Goal: Transaction & Acquisition: Purchase product/service

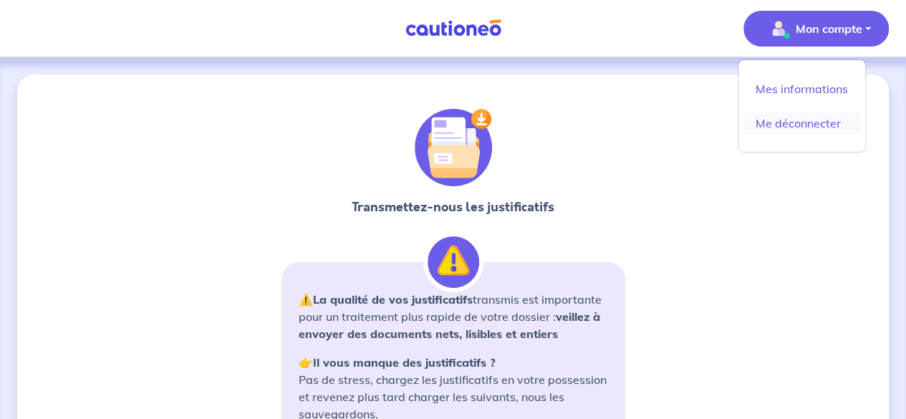
click at [766, 115] on link "Me déconnecter" at bounding box center [801, 123] width 115 height 23
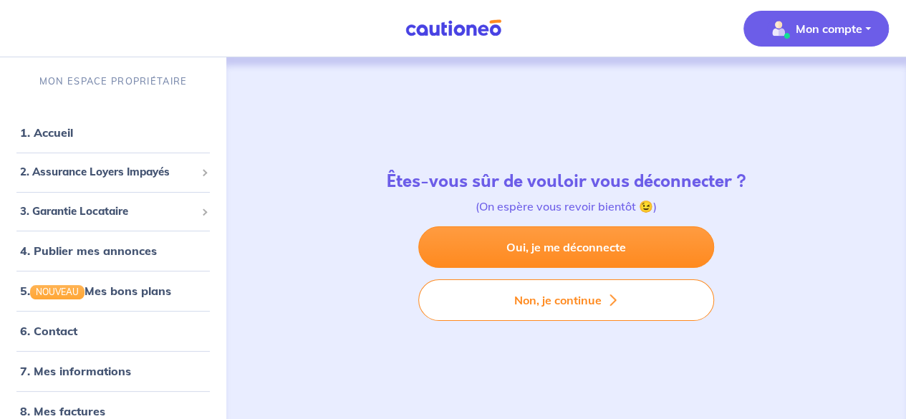
click at [768, 38] on img "button" at bounding box center [778, 28] width 23 height 23
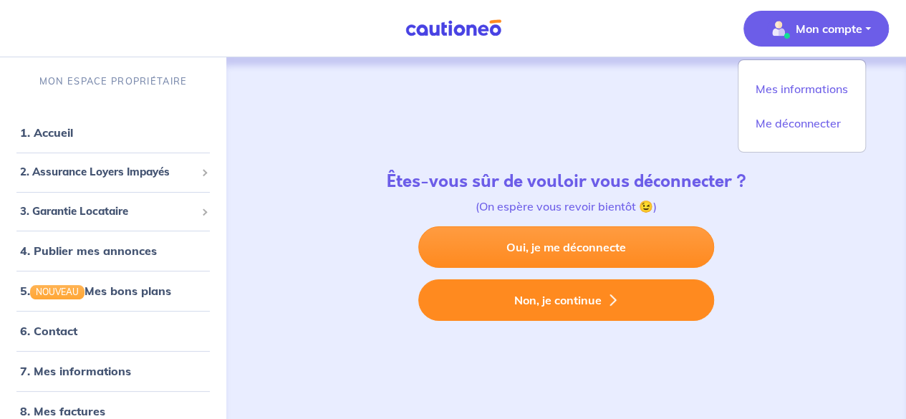
click at [490, 290] on button "Non, je continue" at bounding box center [566, 300] width 296 height 42
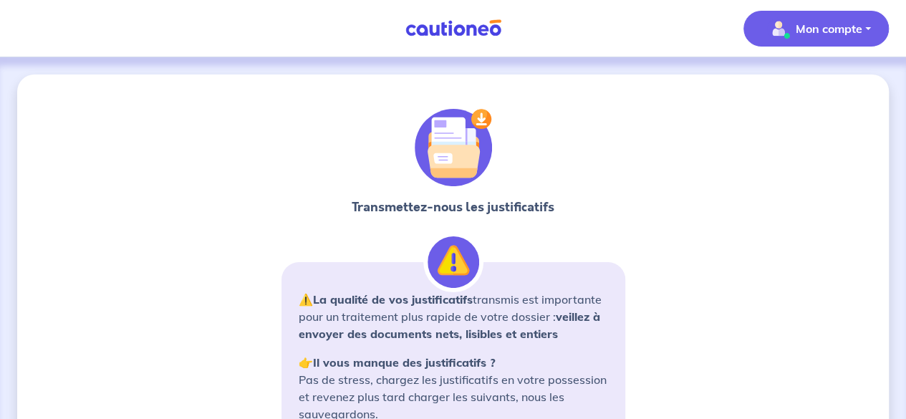
click at [813, 17] on span "Mon compte" at bounding box center [811, 28] width 101 height 23
click at [769, 130] on link "Me déconnecter" at bounding box center [801, 123] width 115 height 23
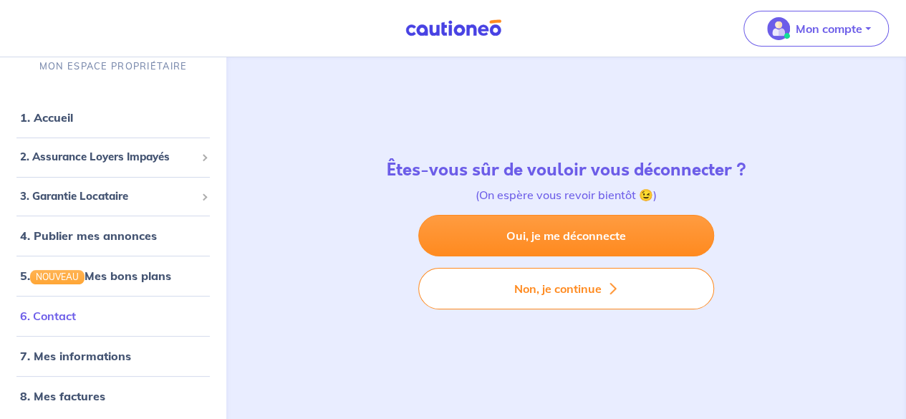
scroll to position [15, 0]
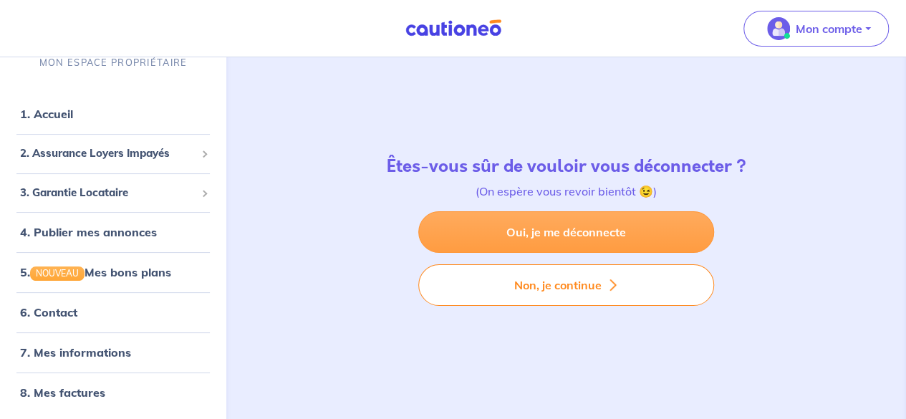
click at [553, 234] on link "Oui, je me déconnecte" at bounding box center [566, 232] width 296 height 42
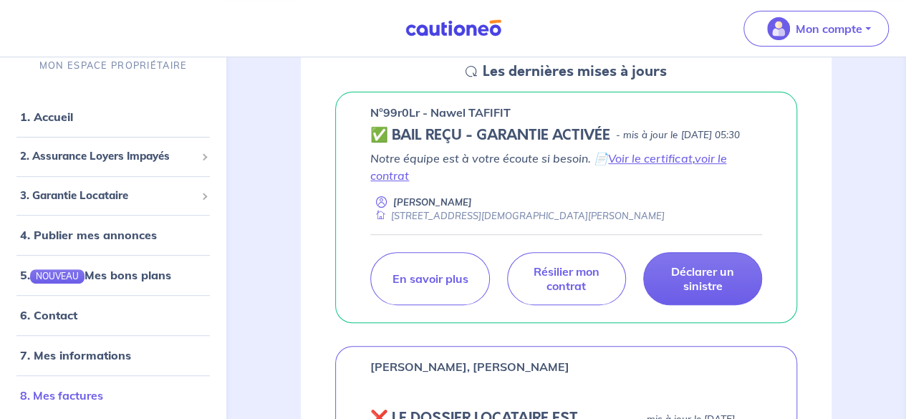
scroll to position [218, 0]
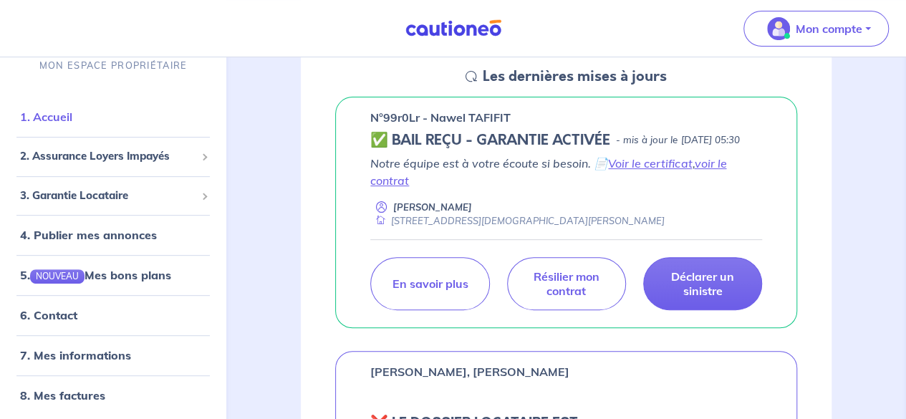
click at [52, 125] on link "1. Accueil" at bounding box center [46, 117] width 52 height 14
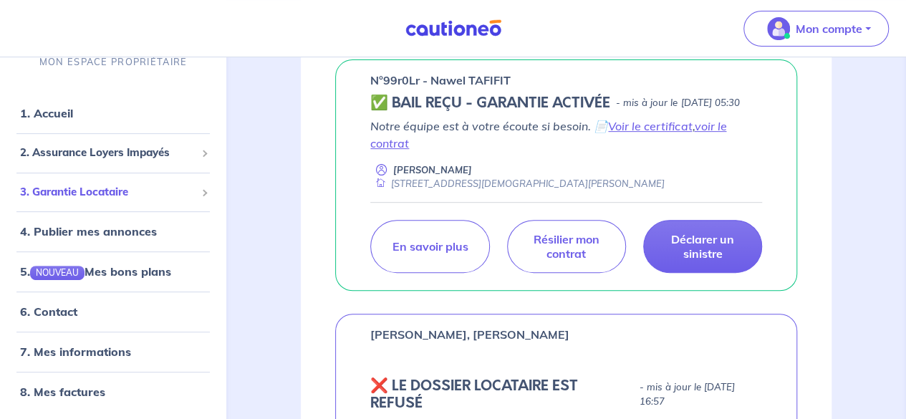
scroll to position [0, 0]
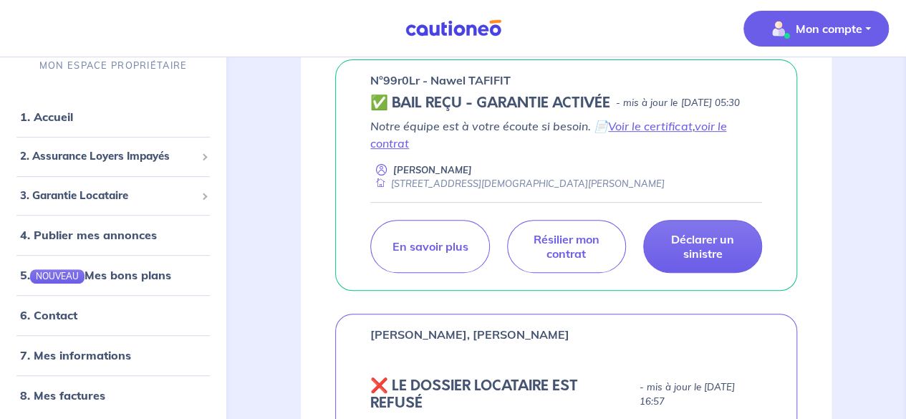
click at [869, 33] on button "Mon compte" at bounding box center [815, 29] width 145 height 36
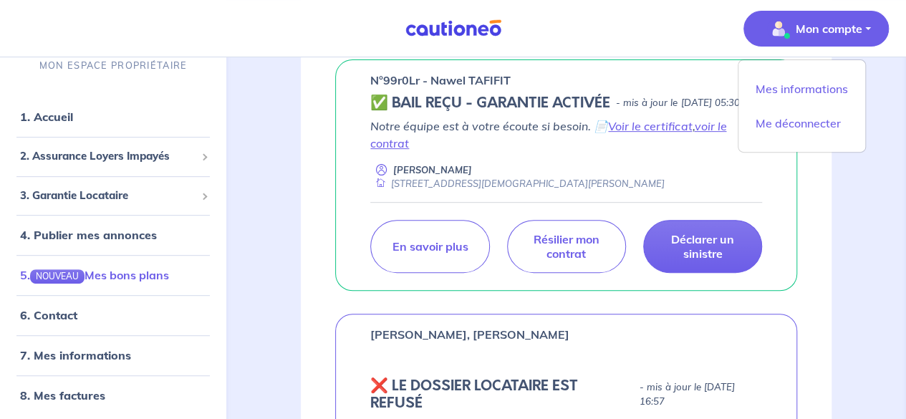
scroll to position [4, 0]
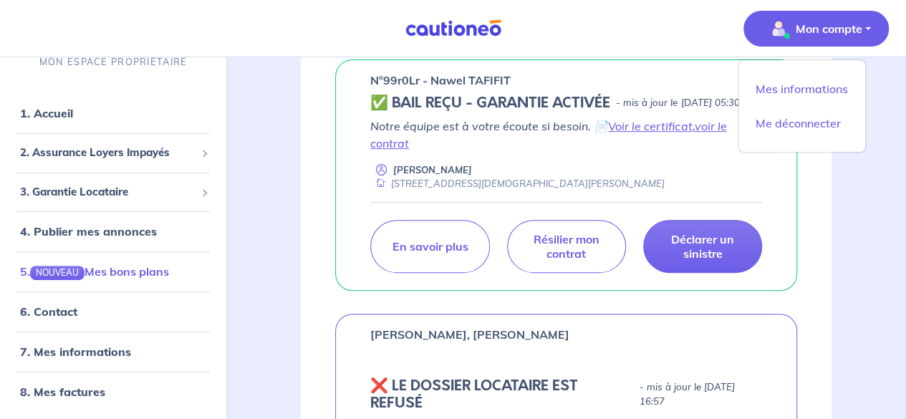
click at [132, 273] on link "5. NOUVEAU Mes bons plans" at bounding box center [94, 272] width 149 height 14
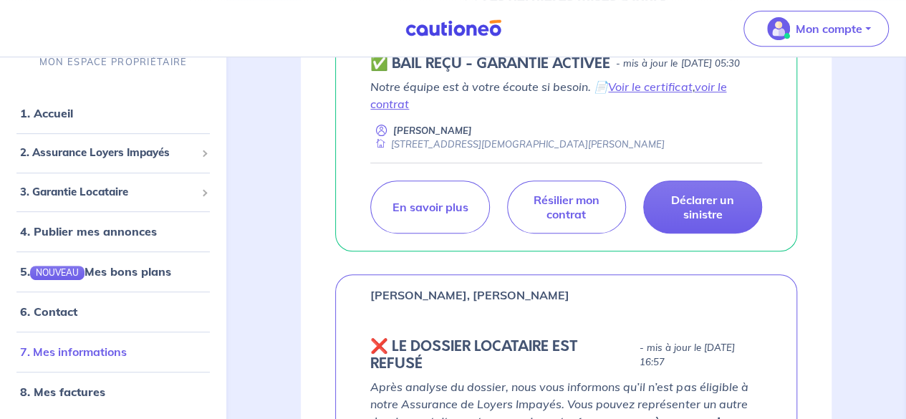
scroll to position [327, 0]
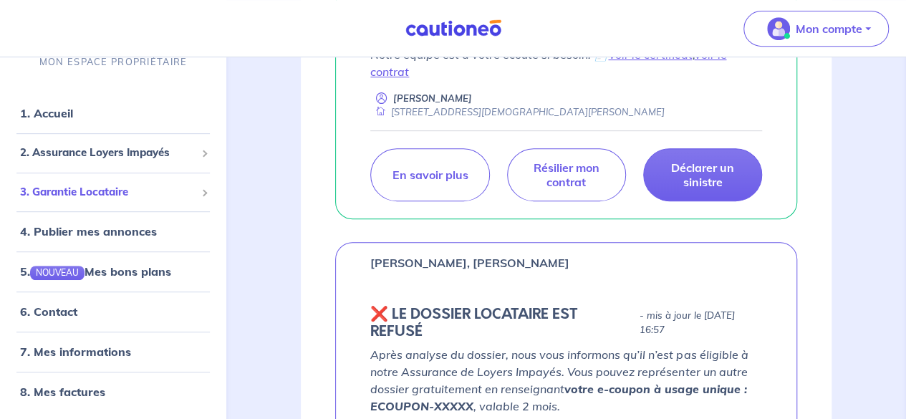
click at [100, 193] on span "3. Garantie Locataire" at bounding box center [107, 192] width 175 height 16
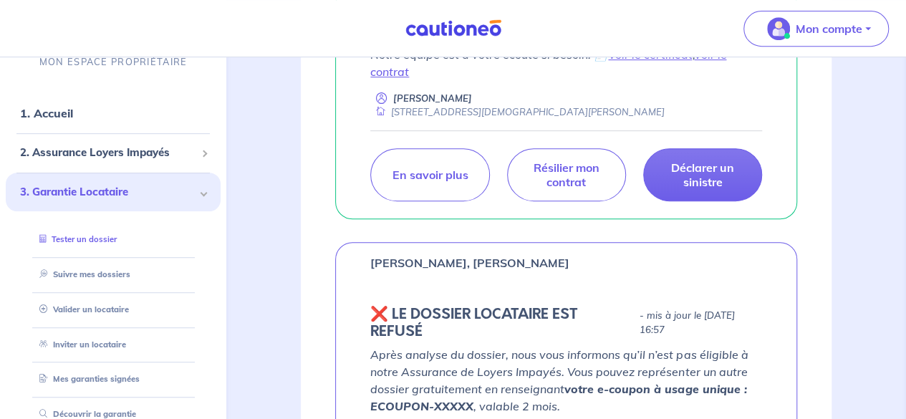
click at [90, 245] on link "Tester un dossier" at bounding box center [75, 240] width 83 height 10
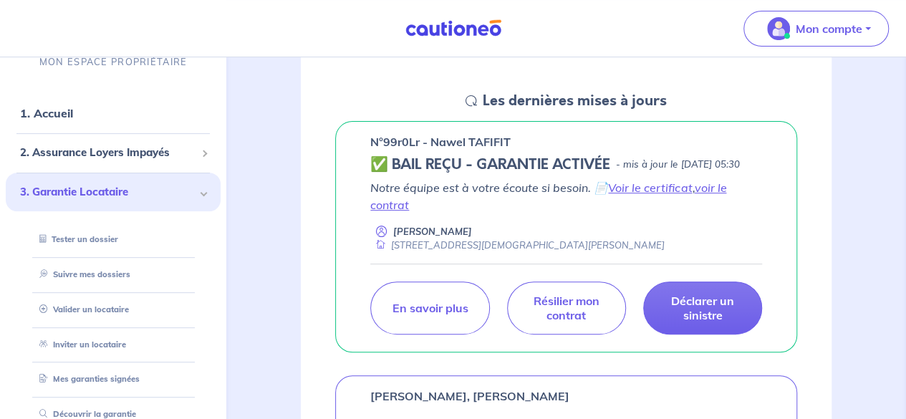
scroll to position [0, 0]
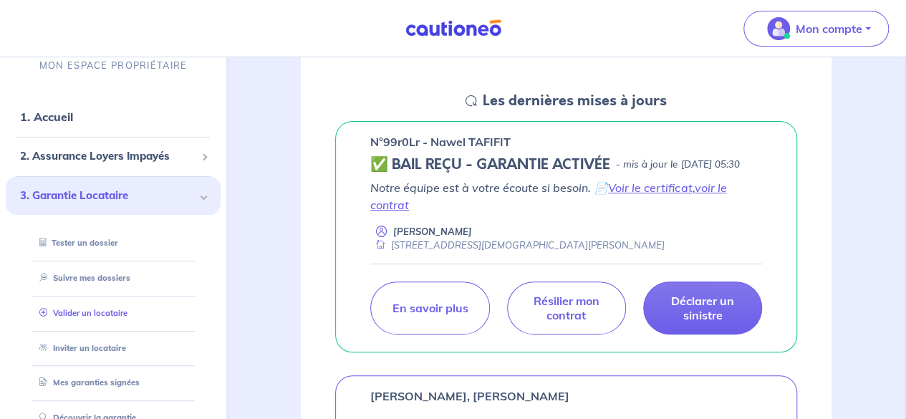
click at [62, 313] on link "Valider un locataire" at bounding box center [81, 313] width 94 height 10
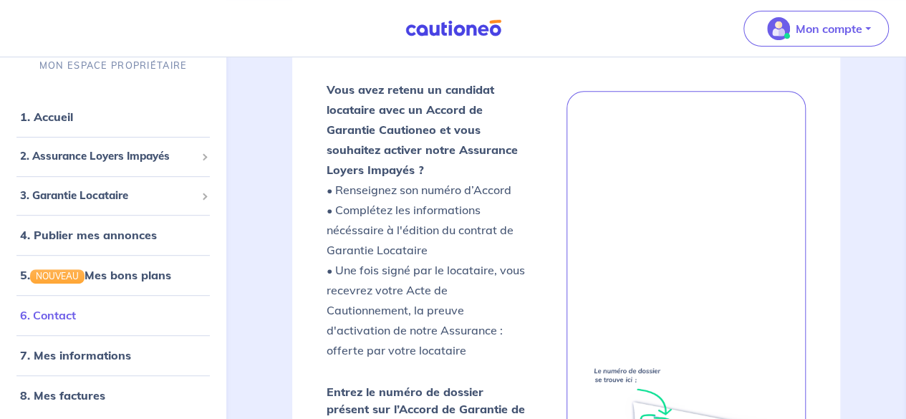
scroll to position [4, 0]
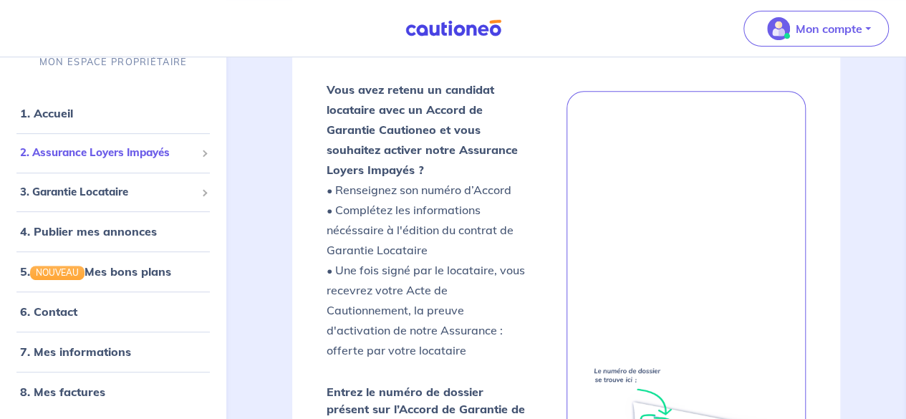
click at [71, 150] on span "2. Assurance Loyers Impayés" at bounding box center [107, 153] width 175 height 16
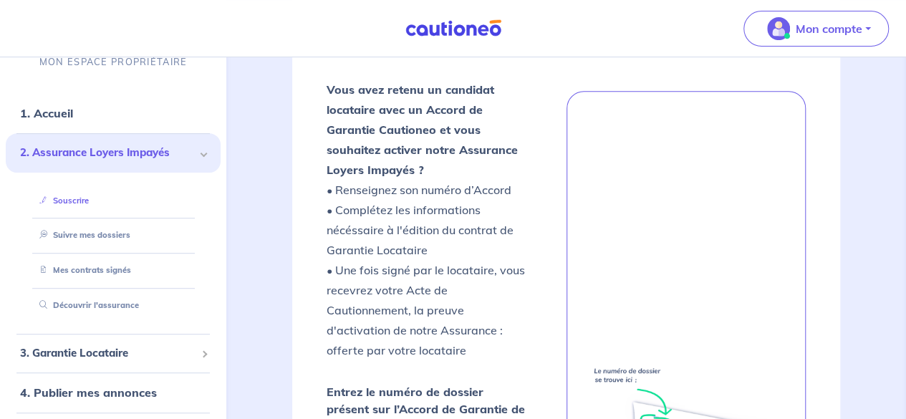
click at [70, 204] on link "Souscrire" at bounding box center [61, 201] width 55 height 10
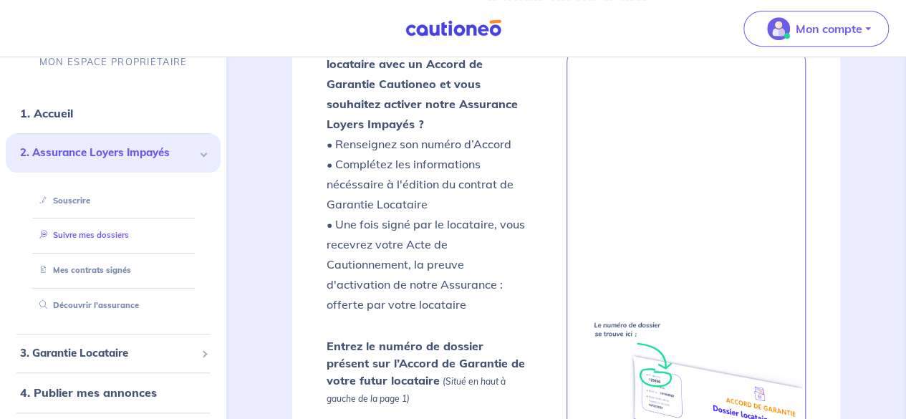
scroll to position [140, 0]
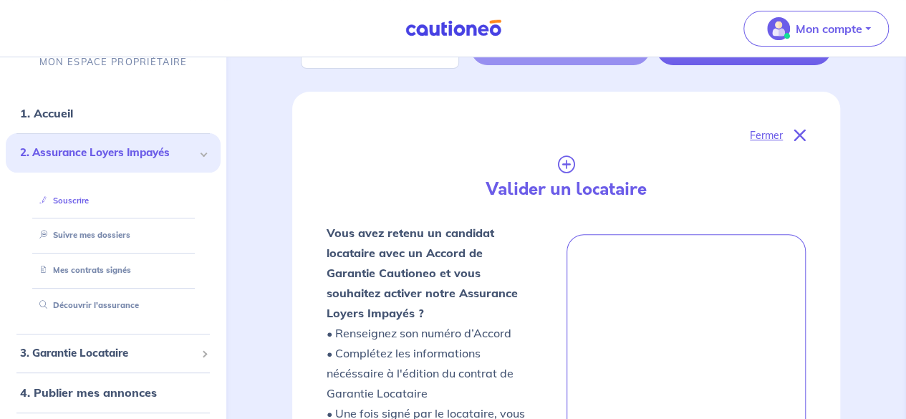
click at [83, 198] on link "Souscrire" at bounding box center [61, 201] width 55 height 10
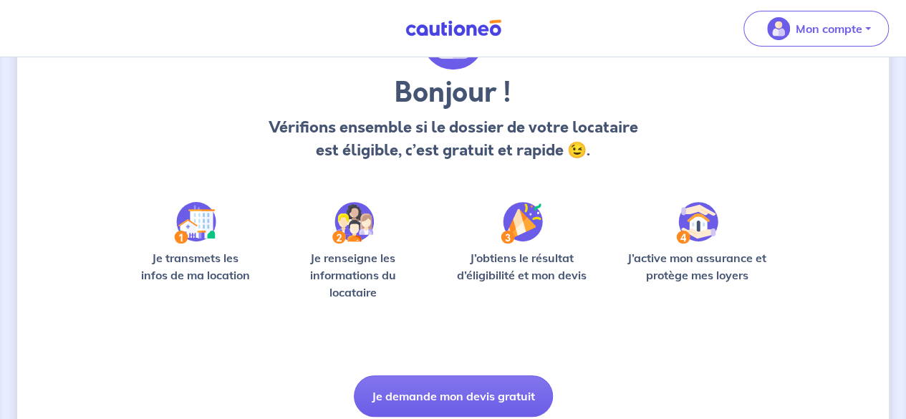
scroll to position [156, 0]
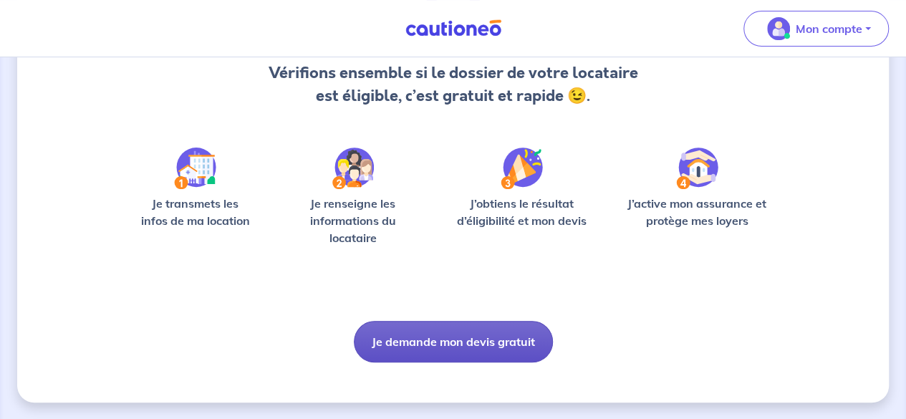
click at [403, 326] on button "Je demande mon devis gratuit" at bounding box center [453, 342] width 199 height 42
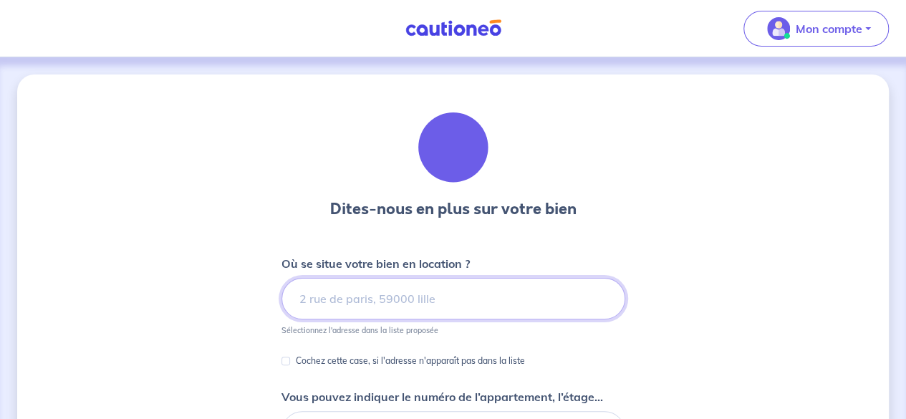
scroll to position [41, 0]
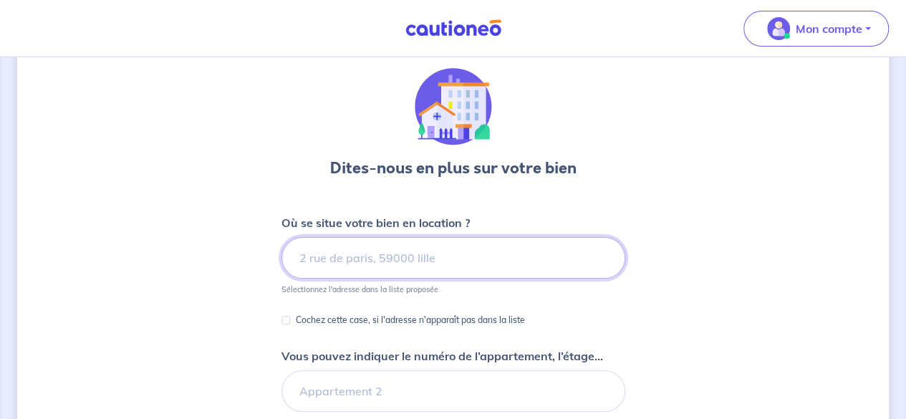
click at [331, 260] on input at bounding box center [453, 258] width 344 height 42
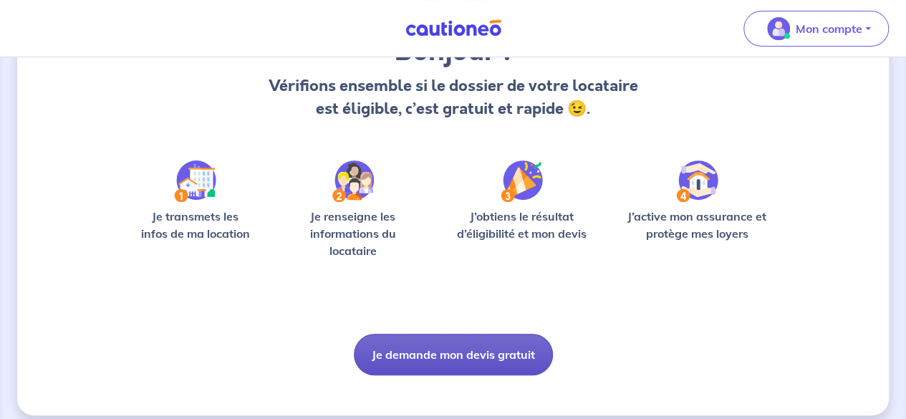
click at [415, 352] on button "Je demande mon devis gratuit" at bounding box center [453, 355] width 199 height 42
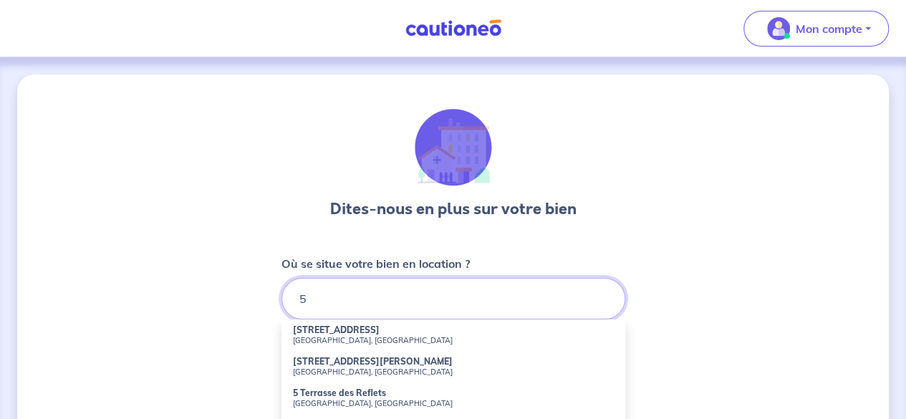
type input "5"
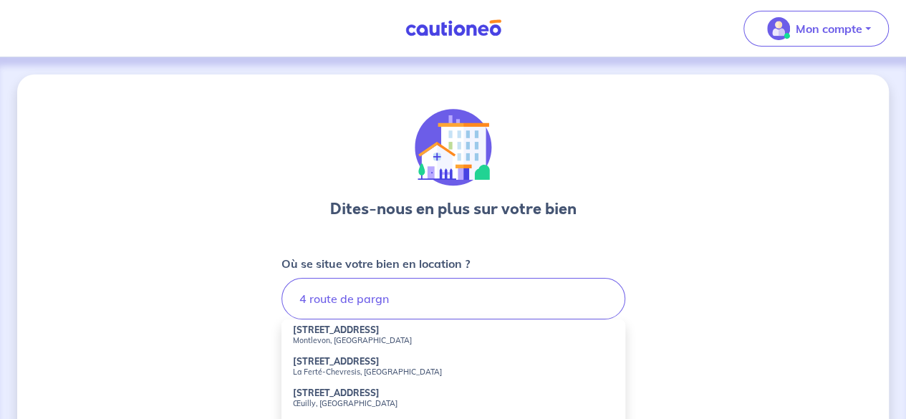
click at [344, 330] on strong "[STREET_ADDRESS]" at bounding box center [336, 329] width 87 height 11
type input "[STREET_ADDRESS]"
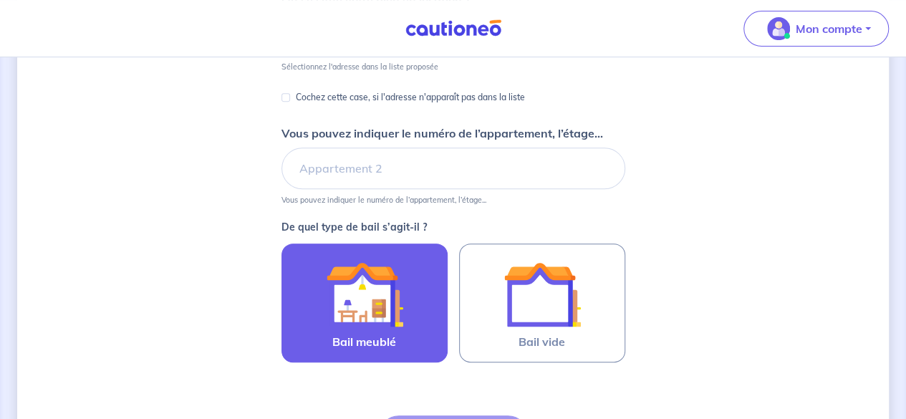
scroll to position [286, 0]
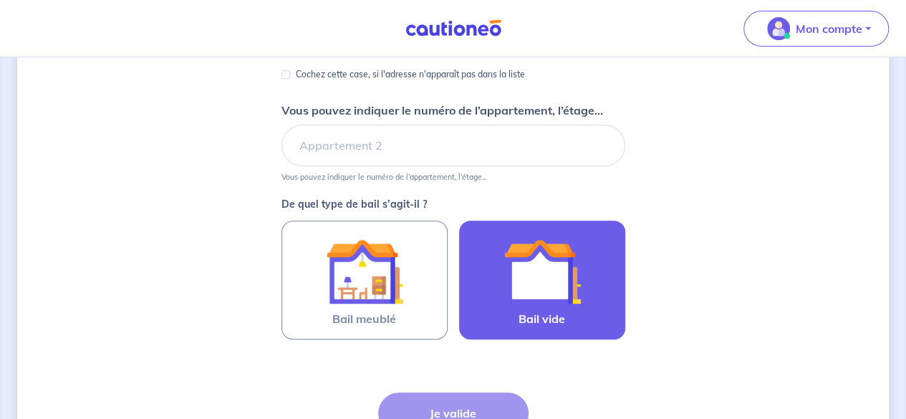
click at [589, 271] on div at bounding box center [542, 271] width 130 height 77
click at [0, 0] on input "Bail vide" at bounding box center [0, 0] width 0 height 0
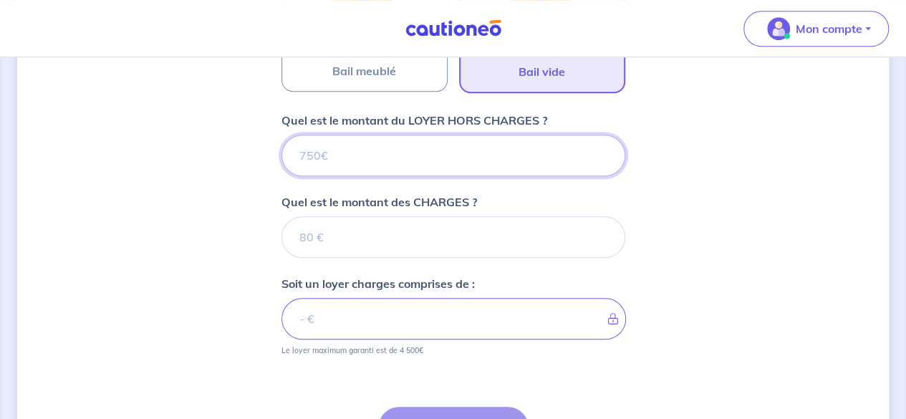
scroll to position [453, 0]
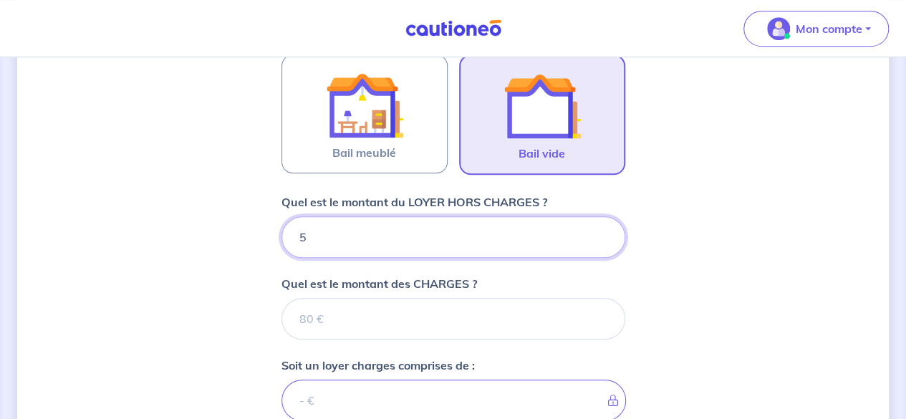
type input "55"
type input "550"
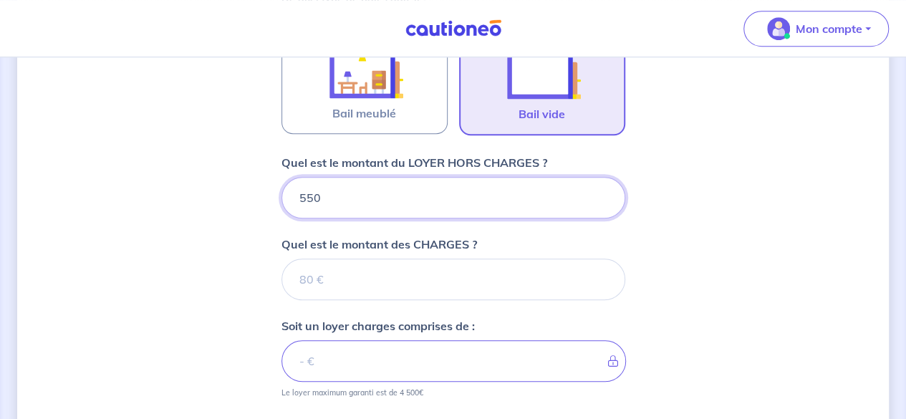
scroll to position [524, 0]
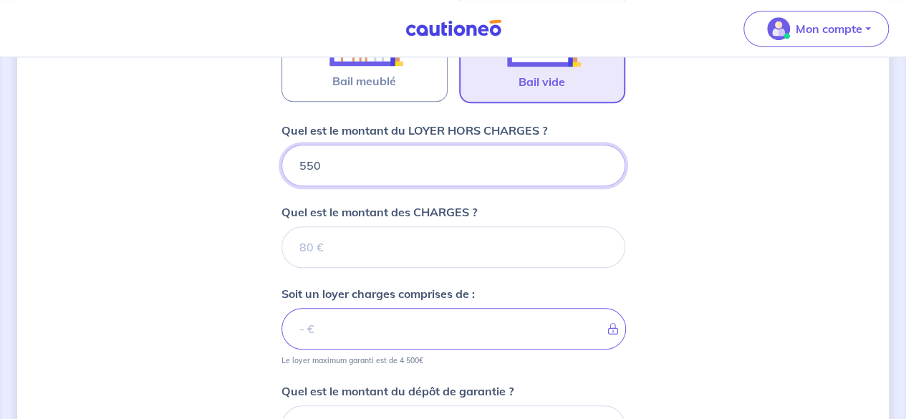
type input "550"
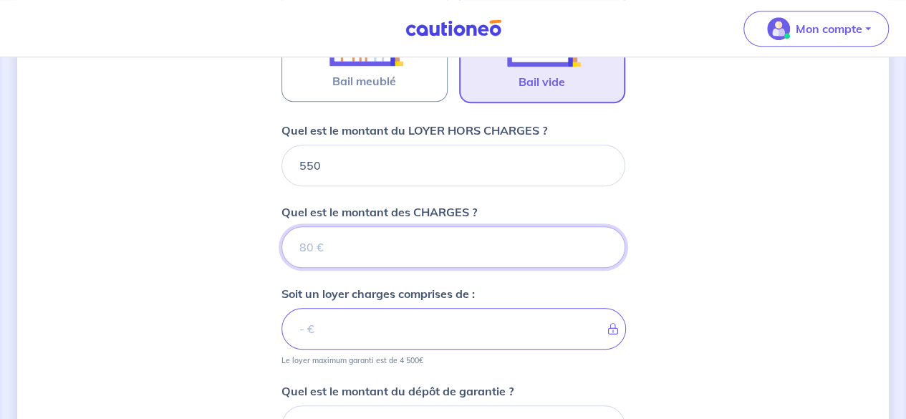
click at [351, 240] on input "Quel est le montant des CHARGES ?" at bounding box center [453, 247] width 344 height 42
type input "0"
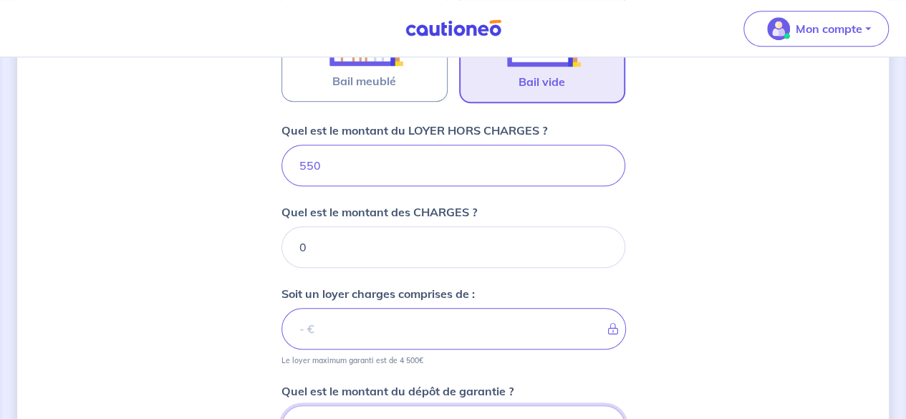
scroll to position [536, 0]
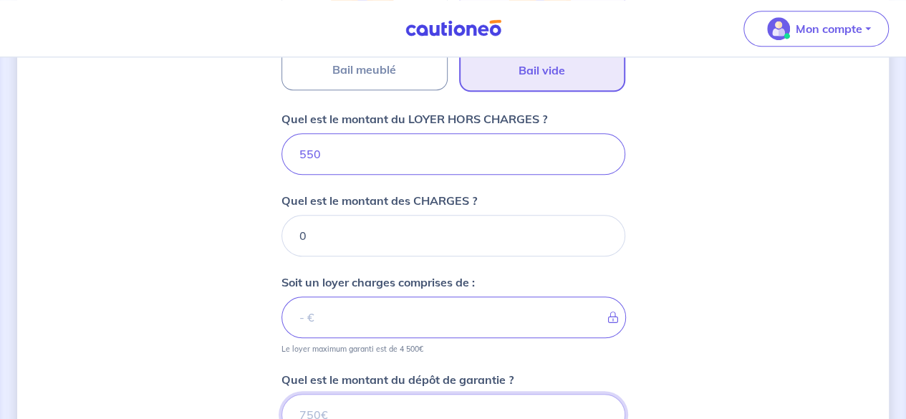
type input "550"
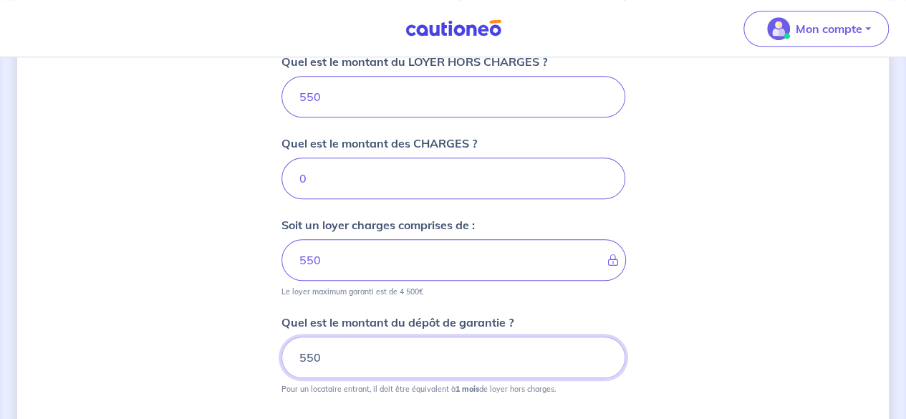
type input "550"
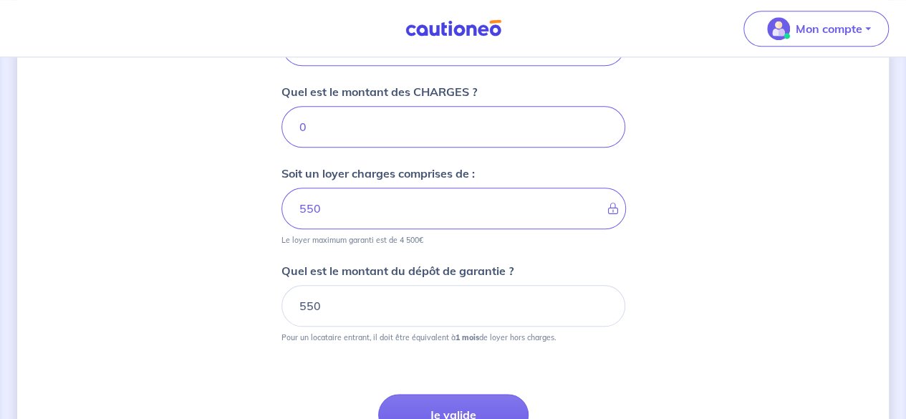
scroll to position [736, 0]
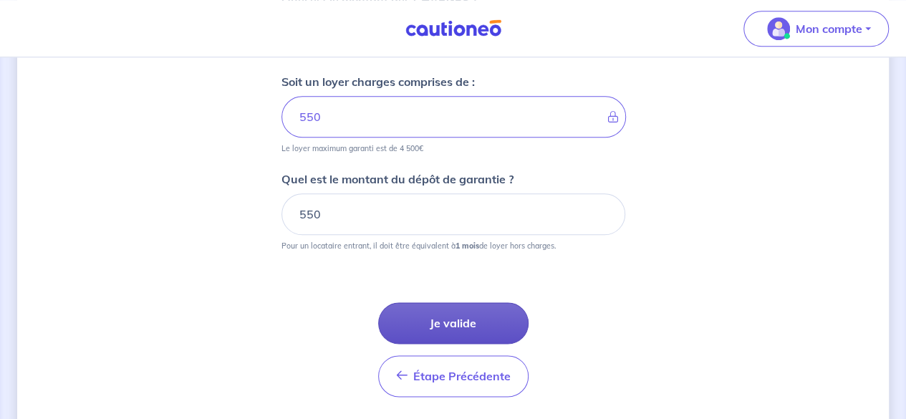
click at [448, 317] on button "Je valide" at bounding box center [453, 323] width 150 height 42
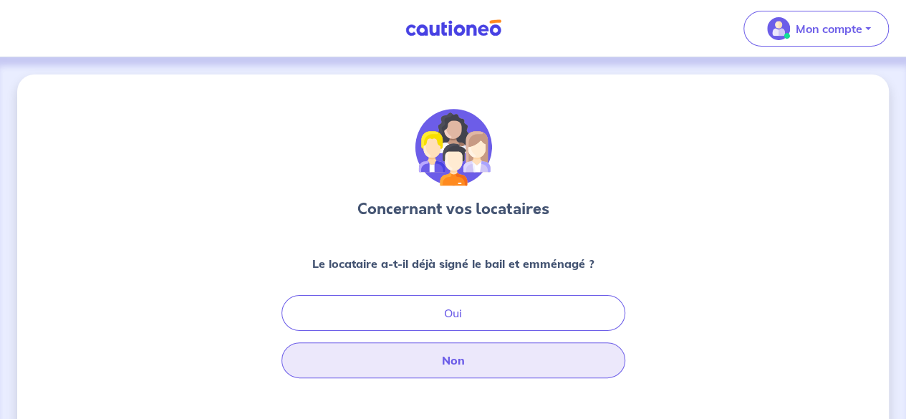
click at [430, 356] on button "Non" at bounding box center [453, 360] width 344 height 36
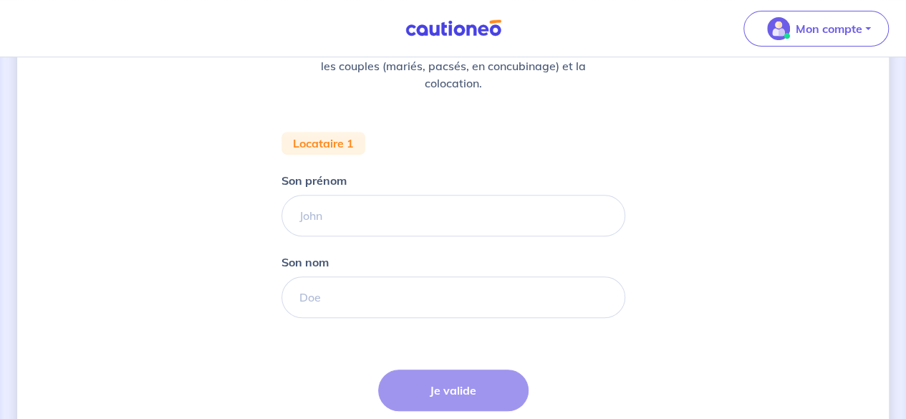
scroll to position [143, 0]
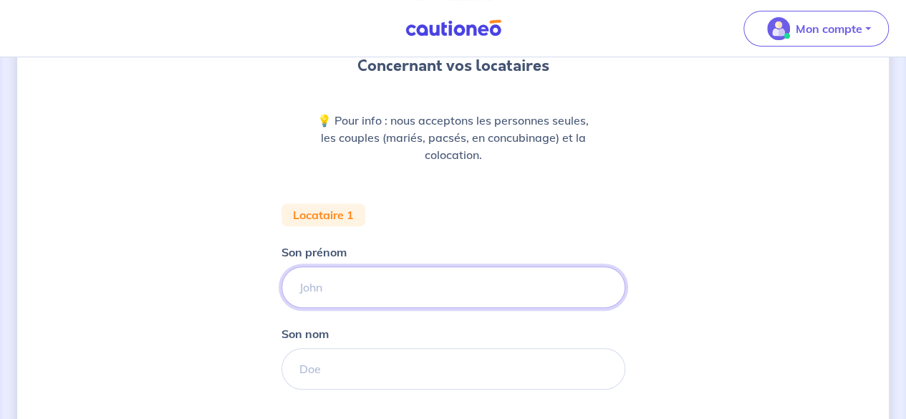
click at [371, 302] on input "Son prénom" at bounding box center [453, 287] width 344 height 42
type input "[PERSON_NAME]"
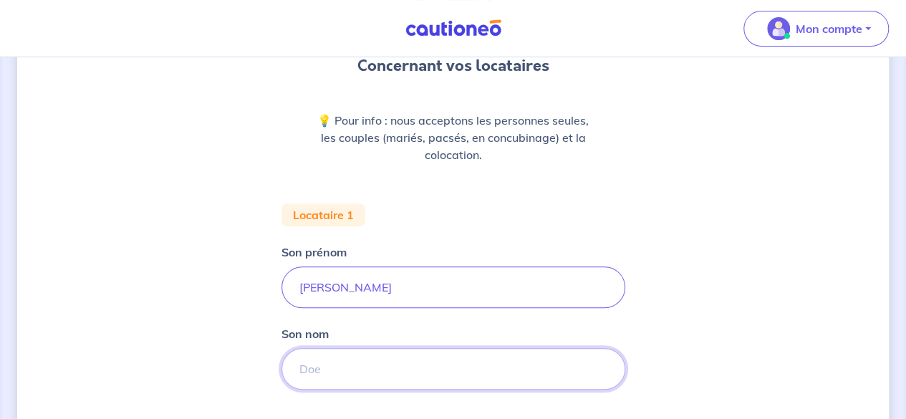
click at [334, 372] on input "Son nom" at bounding box center [453, 369] width 344 height 42
type input "Ribeiro"
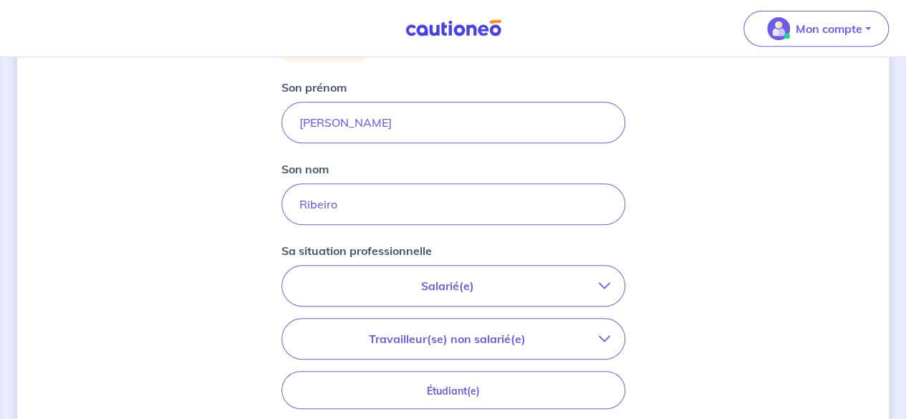
scroll to position [326, 0]
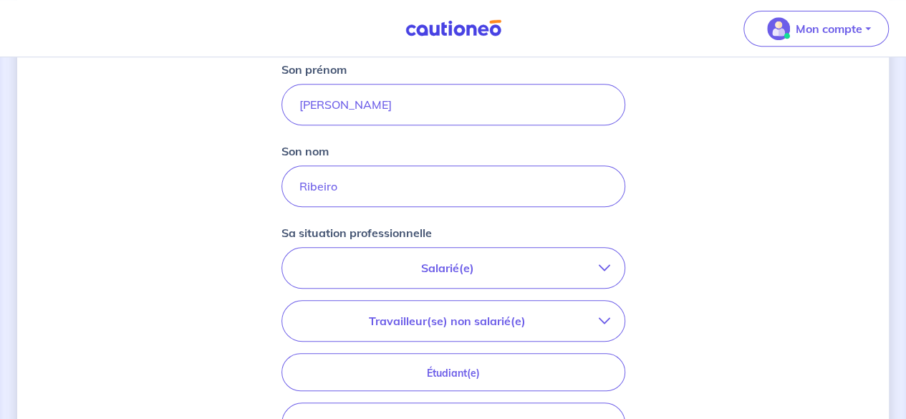
click at [400, 250] on button "Salarié(e)" at bounding box center [453, 268] width 342 height 40
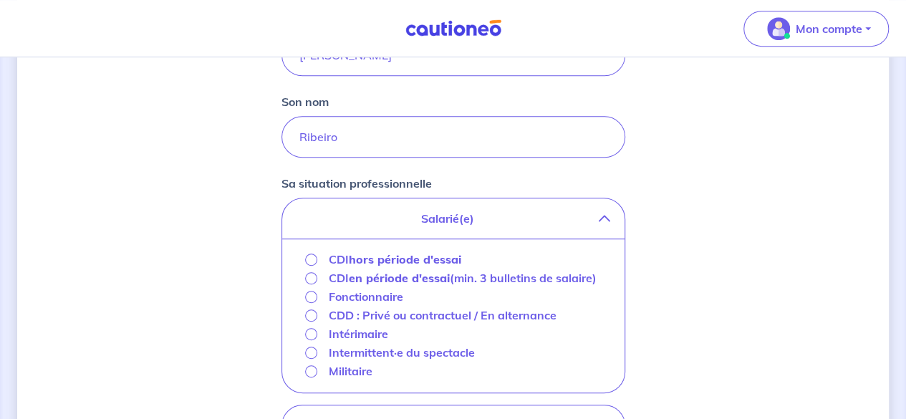
scroll to position [397, 0]
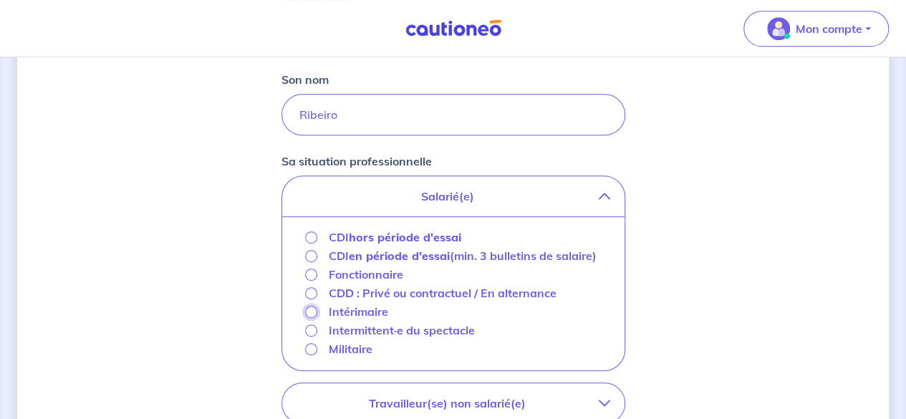
click at [309, 309] on input "Intérimaire" at bounding box center [311, 312] width 12 height 12
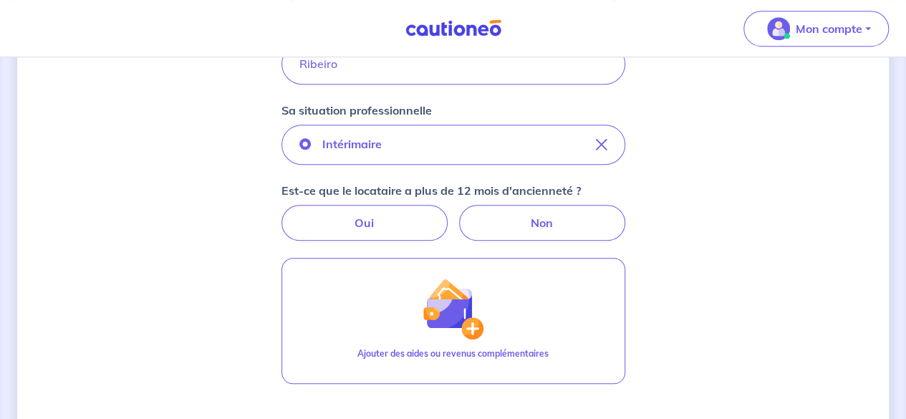
scroll to position [469, 0]
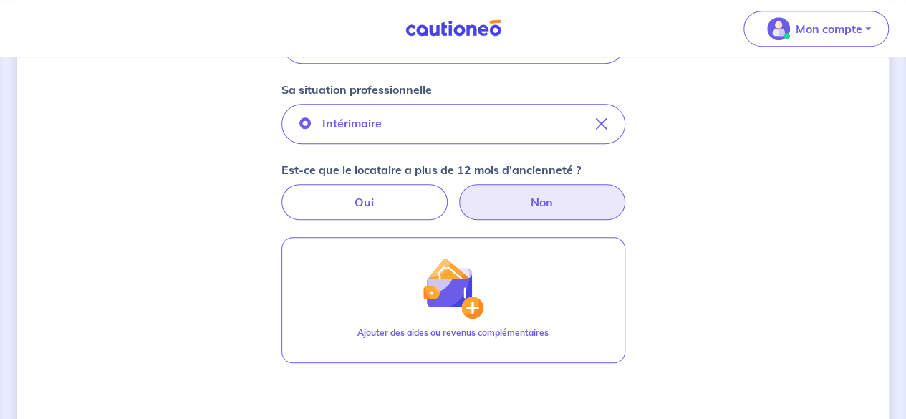
click at [493, 202] on label "Non" at bounding box center [542, 202] width 166 height 36
click at [458, 193] on input "Non" at bounding box center [452, 188] width 9 height 9
radio input "true"
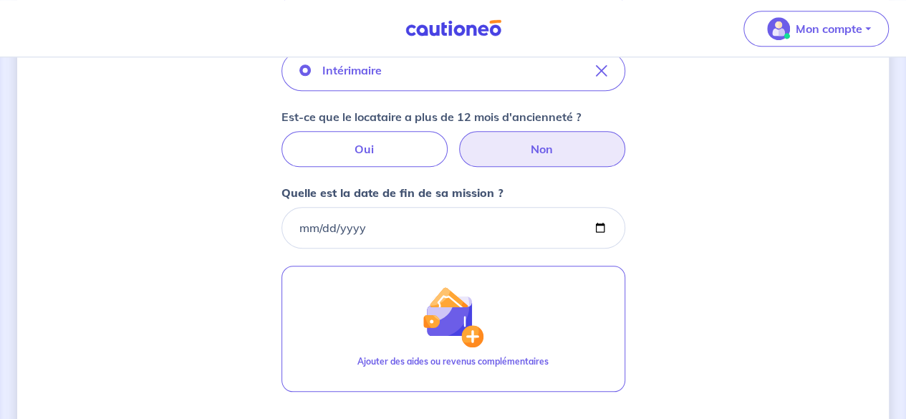
scroll to position [541, 0]
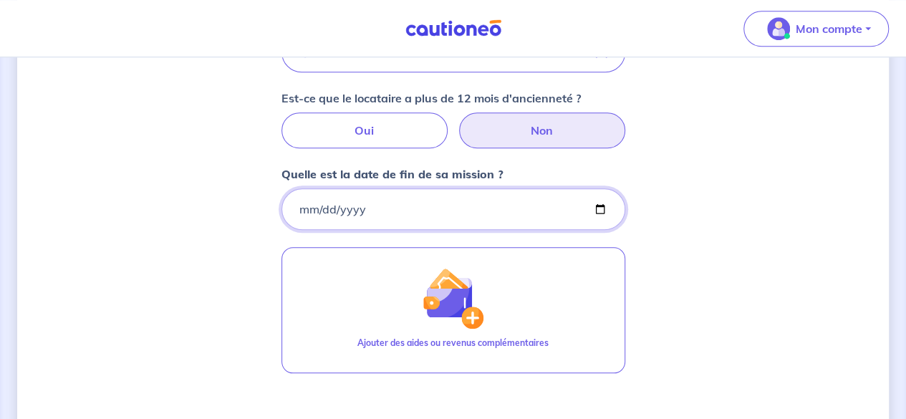
click at [370, 211] on input "Quelle est la date de fin de sa mission ?" at bounding box center [453, 209] width 344 height 42
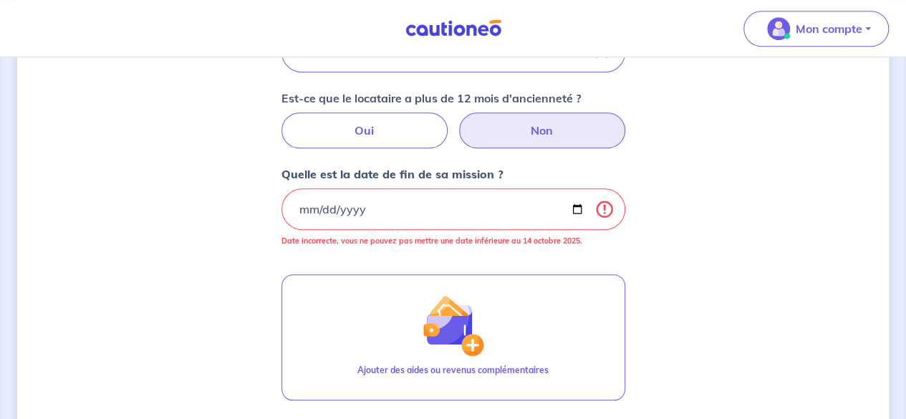
click at [140, 165] on div "Concernant vos locataires 💡 Pour info : nous acceptons les personnes seules, le…" at bounding box center [453, 74] width 872 height 1081
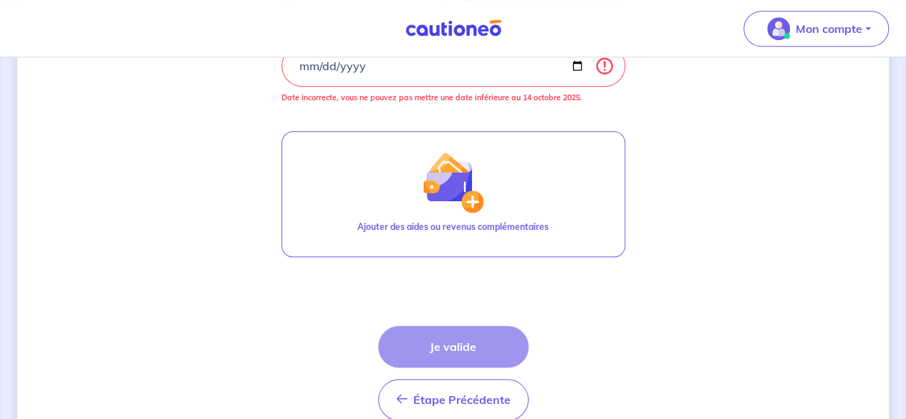
scroll to position [612, 0]
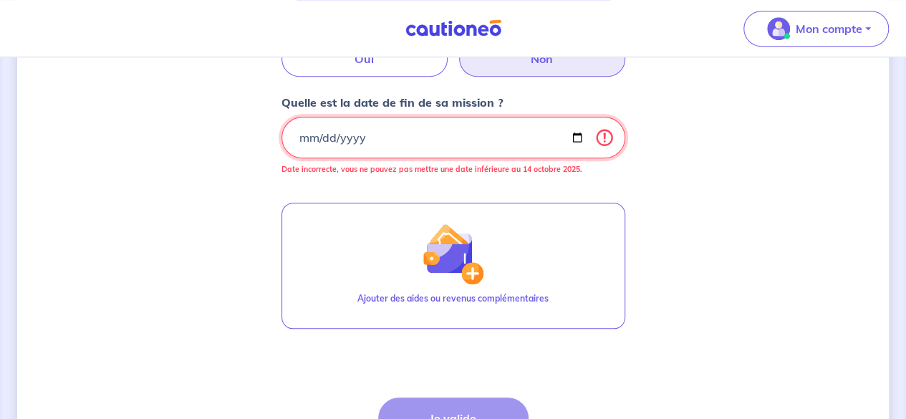
click at [392, 140] on input "[DATE]" at bounding box center [453, 138] width 344 height 42
click at [381, 140] on input "[DATE]" at bounding box center [453, 138] width 344 height 42
click at [361, 132] on input "[DATE]" at bounding box center [453, 138] width 344 height 42
click at [348, 132] on input "[DATE]" at bounding box center [453, 138] width 344 height 42
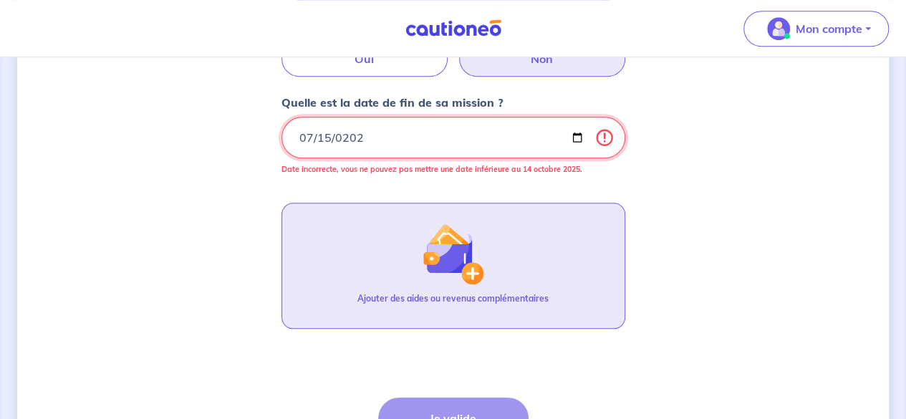
type input "[DATE]"
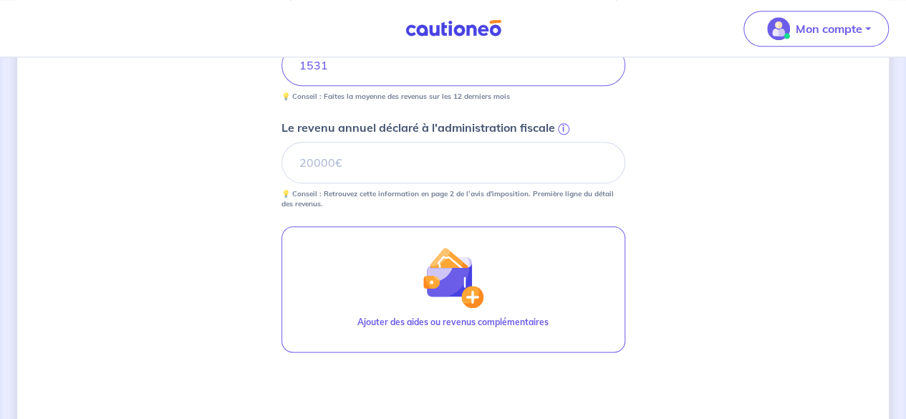
scroll to position [684, 0]
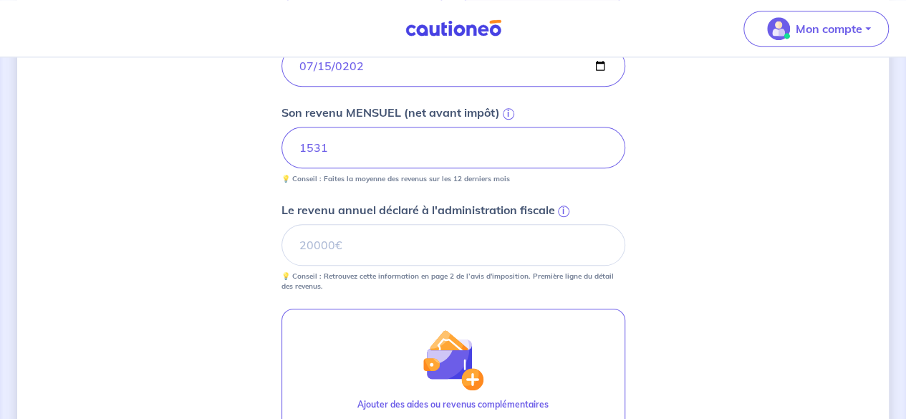
click at [201, 264] on div "Concernant vos locataires 💡 Pour info : nous acceptons les personnes seules, le…" at bounding box center [453, 20] width 872 height 1259
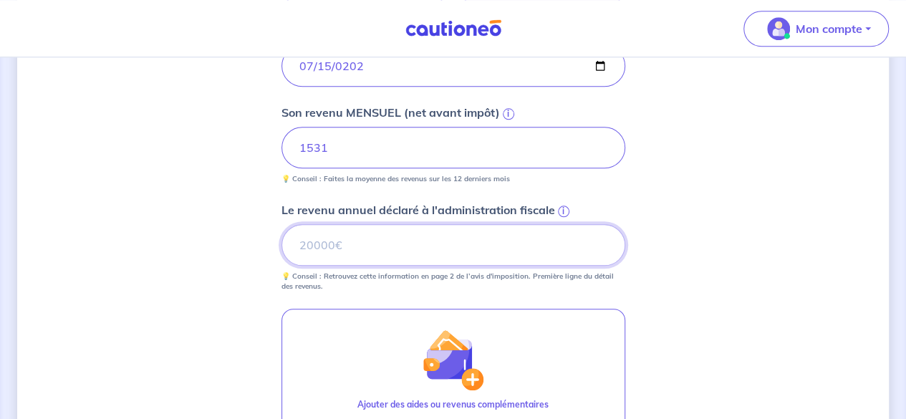
click at [307, 243] on input "Le revenu annuel déclaré à l'administration fiscale i" at bounding box center [453, 245] width 344 height 42
type input "14721"
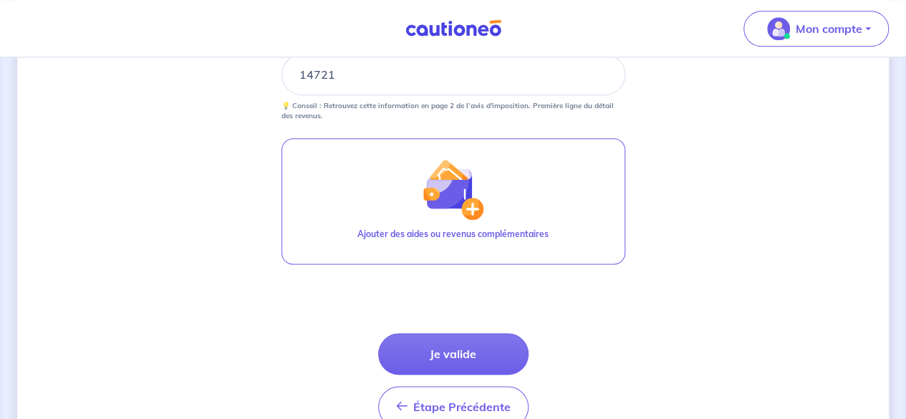
scroll to position [864, 0]
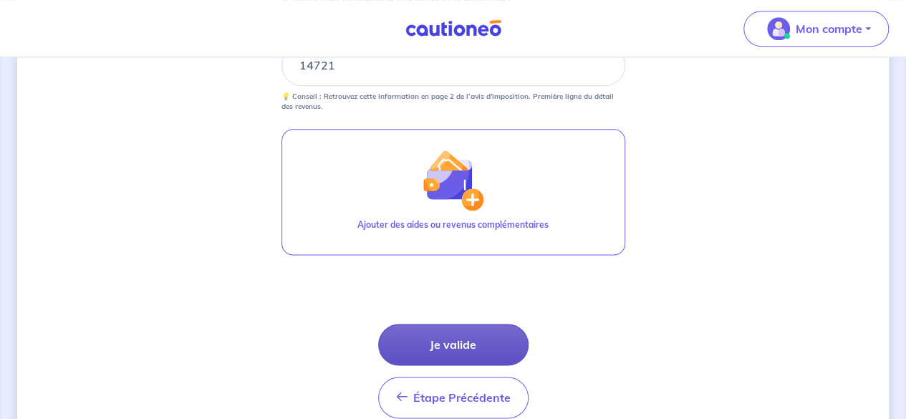
click at [438, 349] on button "Je valide" at bounding box center [453, 345] width 150 height 42
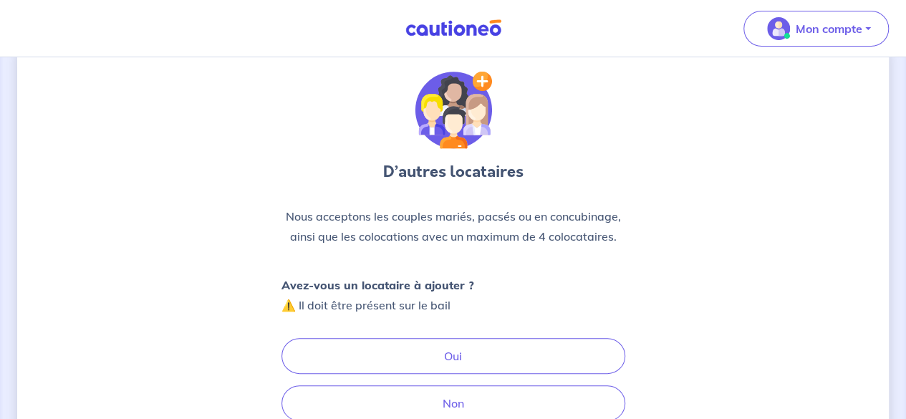
scroll to position [95, 0]
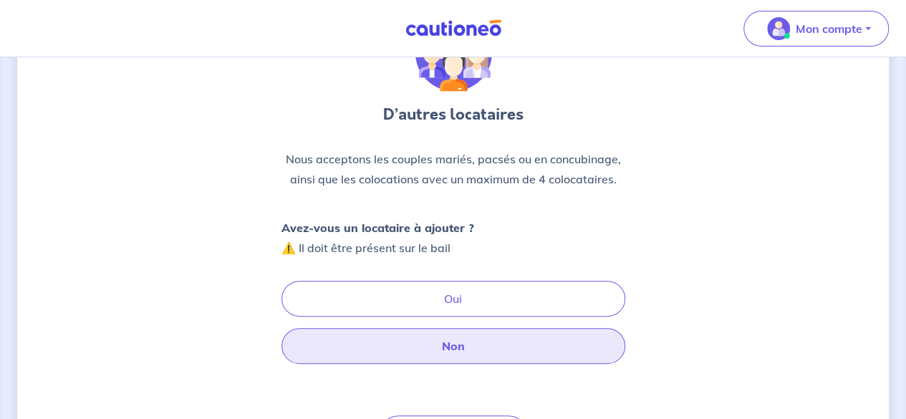
click at [430, 357] on button "Non" at bounding box center [453, 346] width 344 height 36
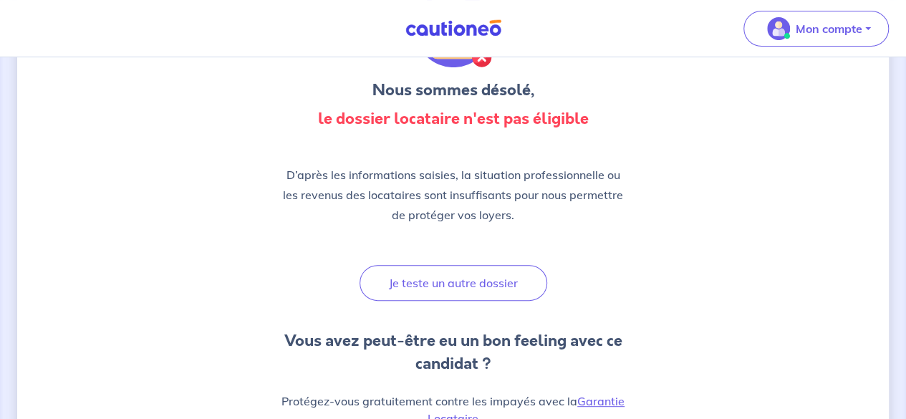
scroll to position [120, 0]
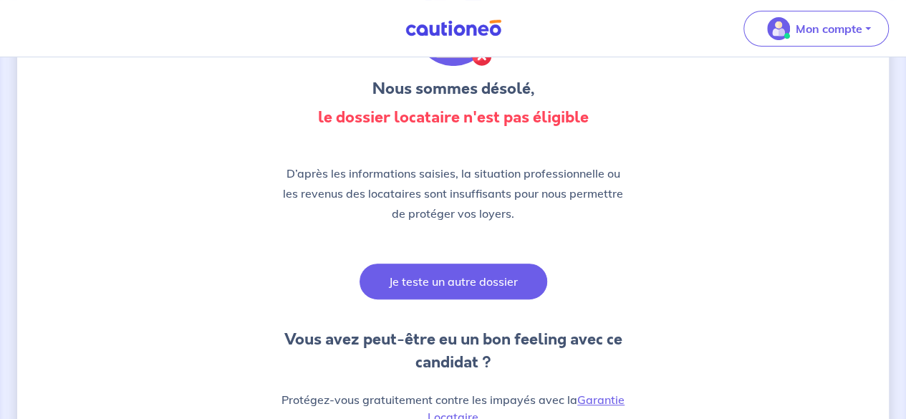
click at [393, 268] on button "Je teste un autre dossier" at bounding box center [454, 282] width 188 height 36
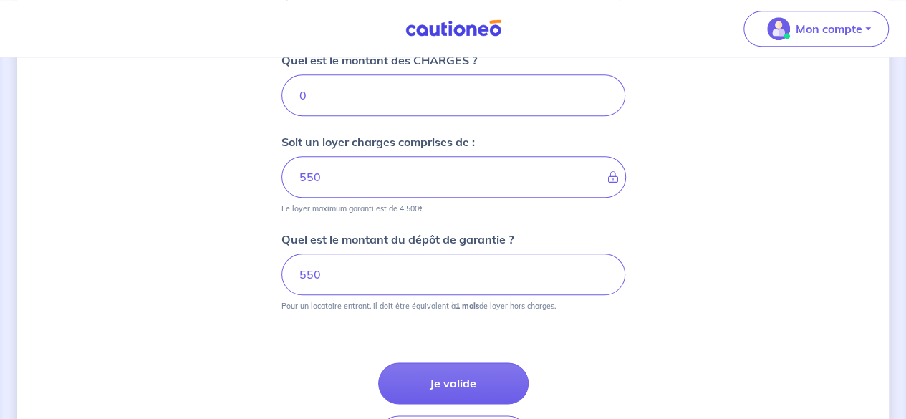
scroll to position [693, 0]
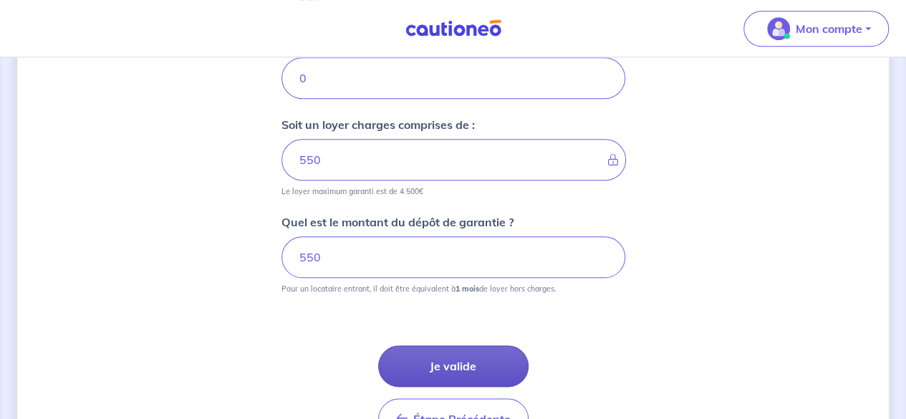
click at [417, 367] on button "Je valide" at bounding box center [453, 366] width 150 height 42
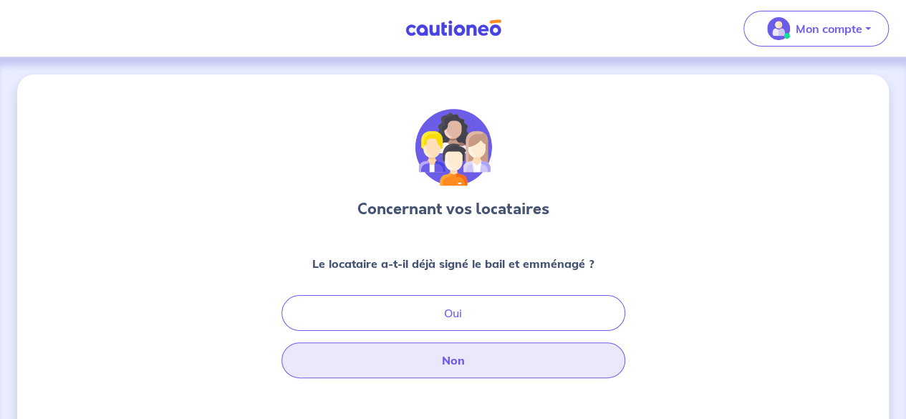
click at [388, 360] on button "Non" at bounding box center [453, 360] width 344 height 36
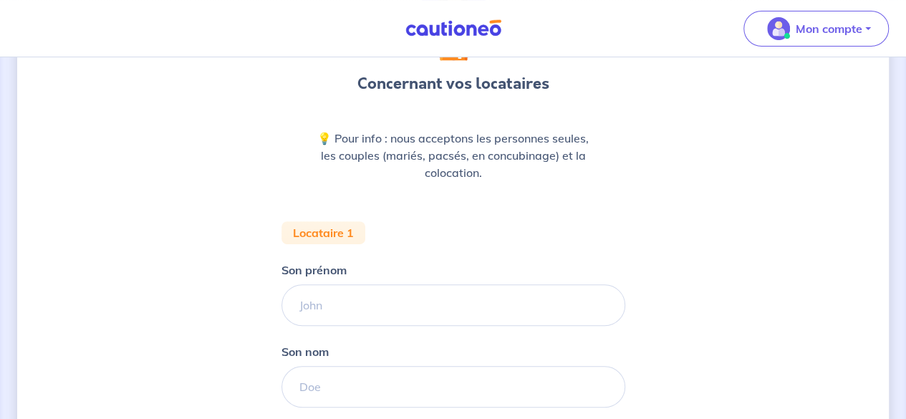
scroll to position [123, 0]
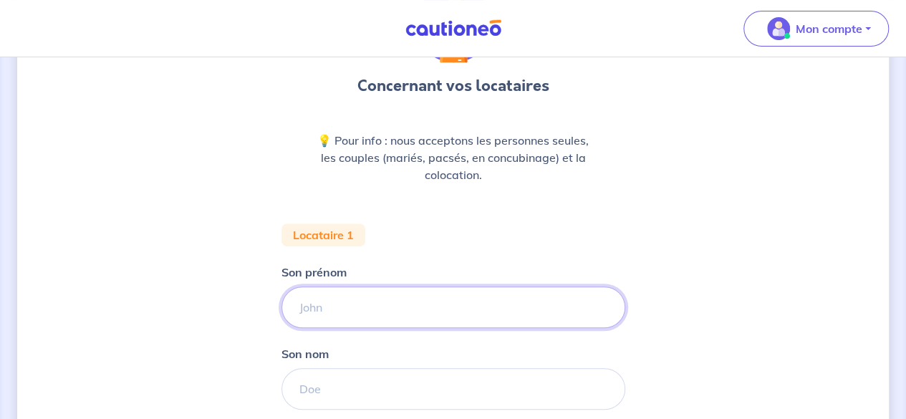
click at [310, 311] on input "Son prénom" at bounding box center [453, 307] width 344 height 42
type input "[PERSON_NAME]"
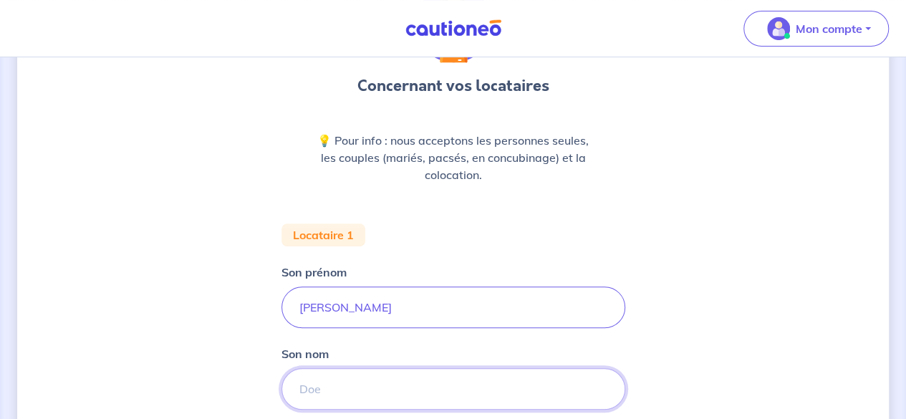
click at [328, 375] on input "Son nom" at bounding box center [453, 389] width 344 height 42
type input "Ribeiro"
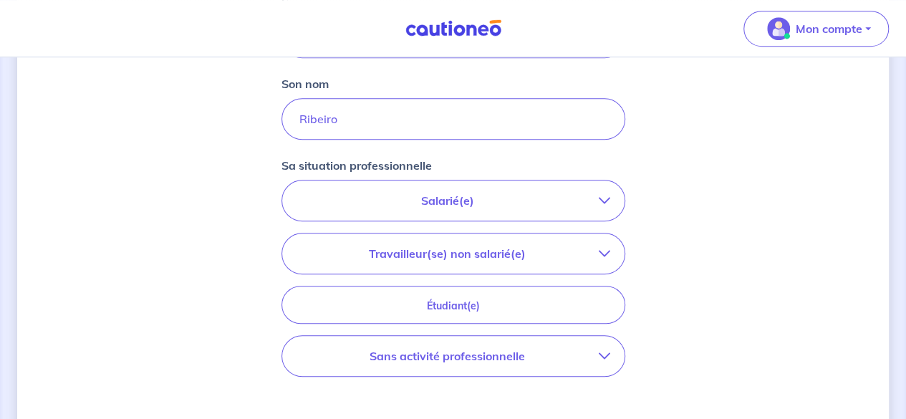
scroll to position [392, 0]
click at [466, 203] on p "Salarié(e)" at bounding box center [447, 201] width 302 height 17
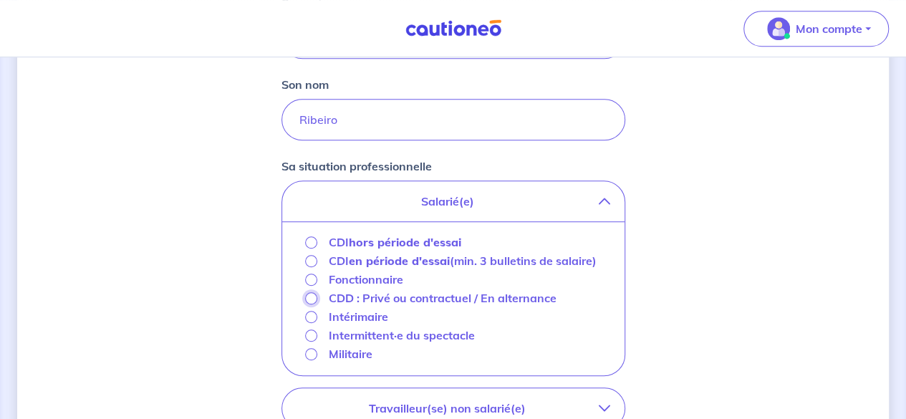
click at [307, 299] on input "CDD : Privé ou contractuel / En alternance" at bounding box center [311, 298] width 12 height 12
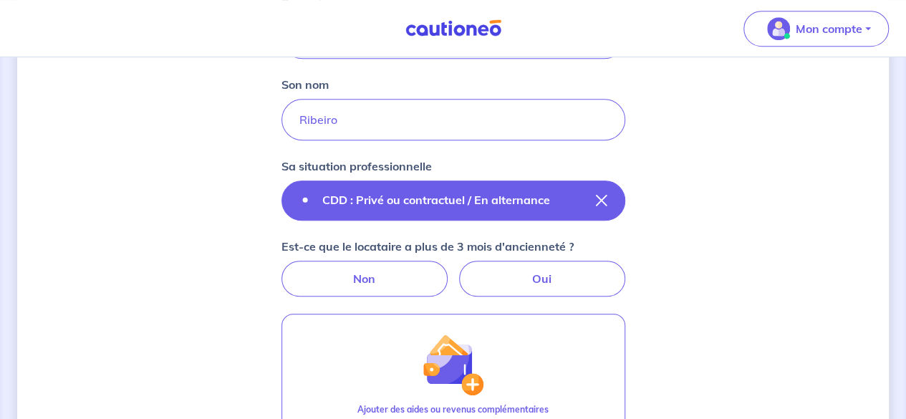
click at [448, 200] on p "CDD : Privé ou contractuel / En alternance" at bounding box center [436, 199] width 228 height 17
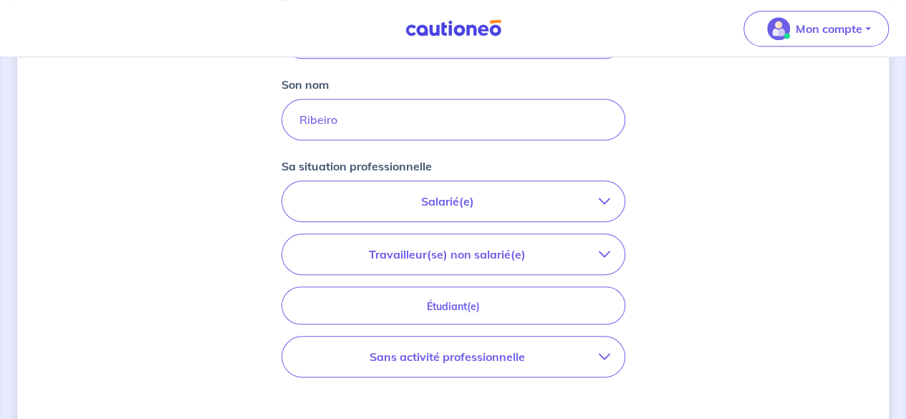
click at [409, 193] on p "Salarié(e)" at bounding box center [447, 201] width 302 height 17
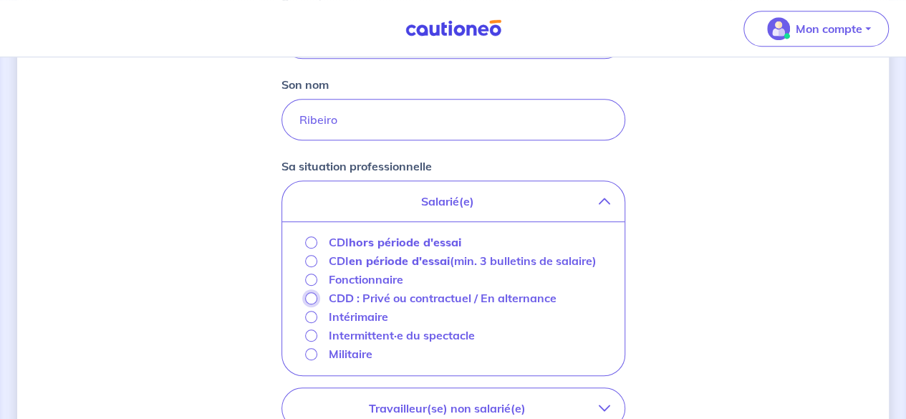
click at [308, 298] on input "CDD : Privé ou contractuel / En alternance" at bounding box center [311, 298] width 12 height 12
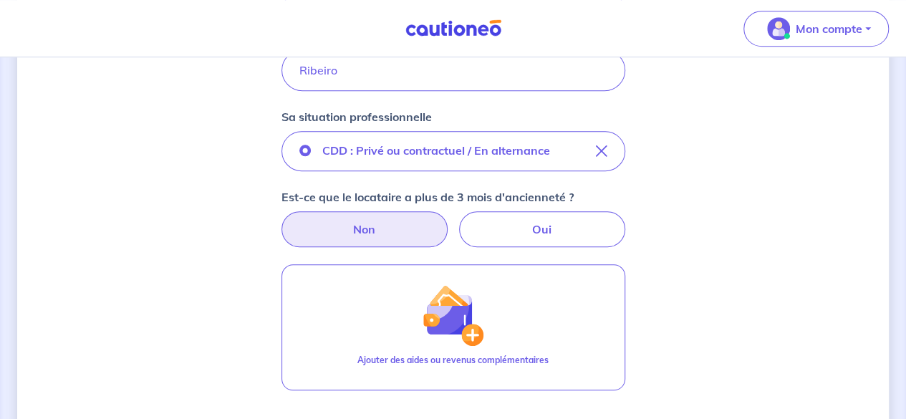
scroll to position [443, 0]
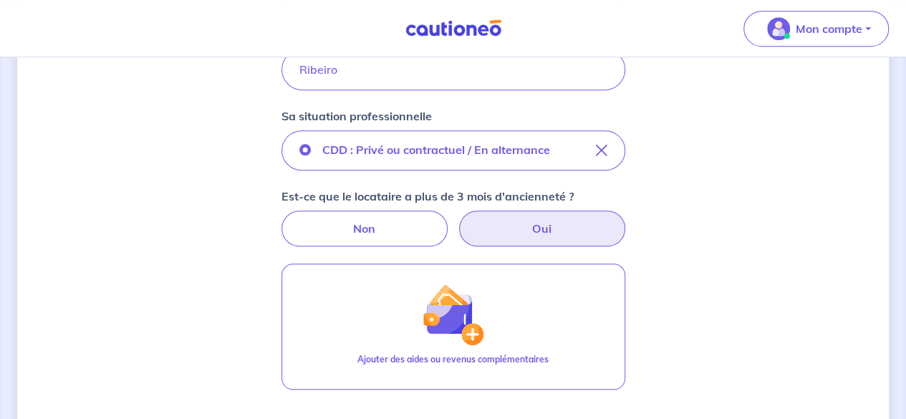
click at [474, 234] on label "Oui" at bounding box center [542, 229] width 166 height 36
click at [458, 220] on input "Oui" at bounding box center [452, 215] width 9 height 9
radio input "true"
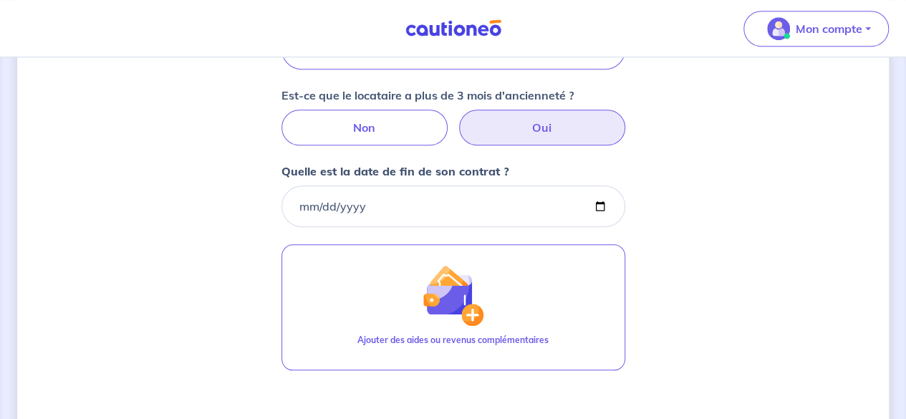
scroll to position [544, 0]
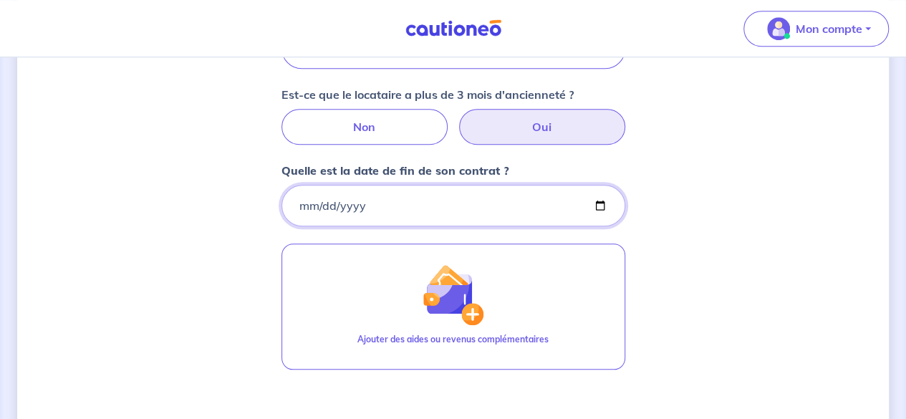
click at [396, 201] on input "Quelle est la date de fin de son contrat ?" at bounding box center [453, 206] width 344 height 42
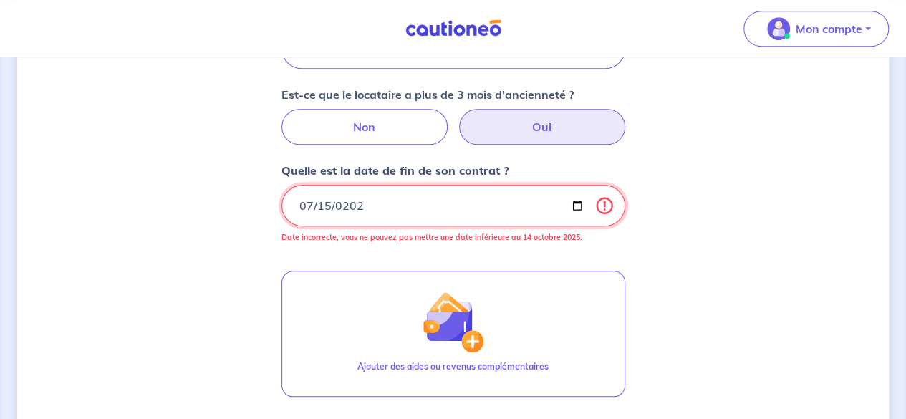
type input "[DATE]"
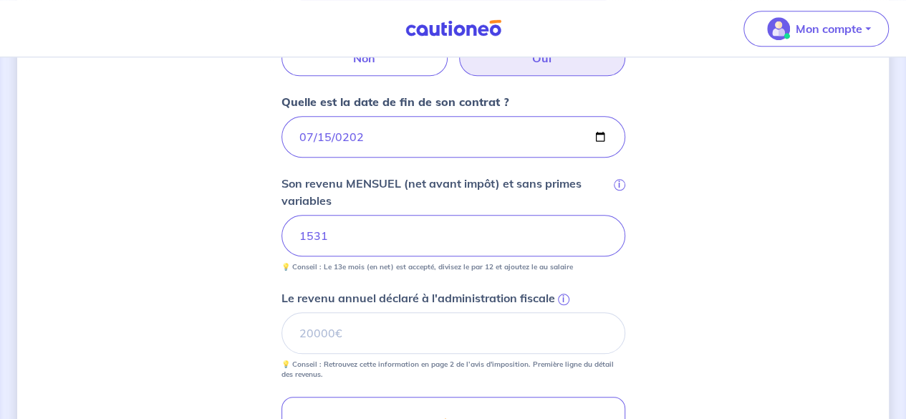
scroll to position [675, 0]
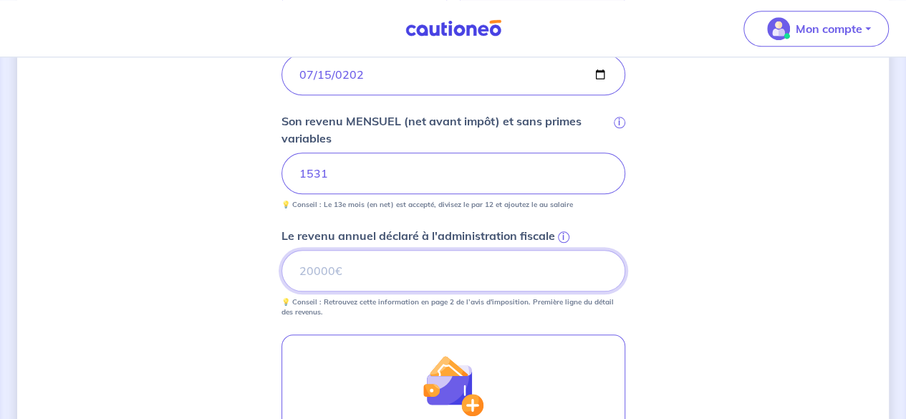
click at [372, 269] on input "Le revenu annuel déclaré à l'administration fiscale i" at bounding box center [453, 271] width 344 height 42
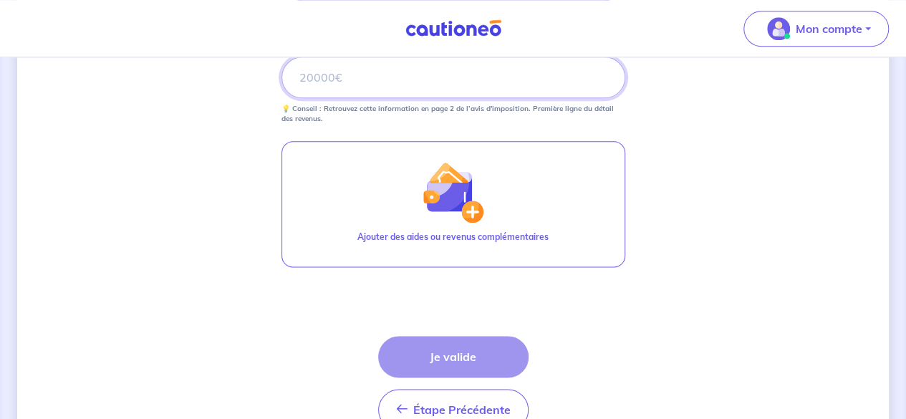
scroll to position [871, 0]
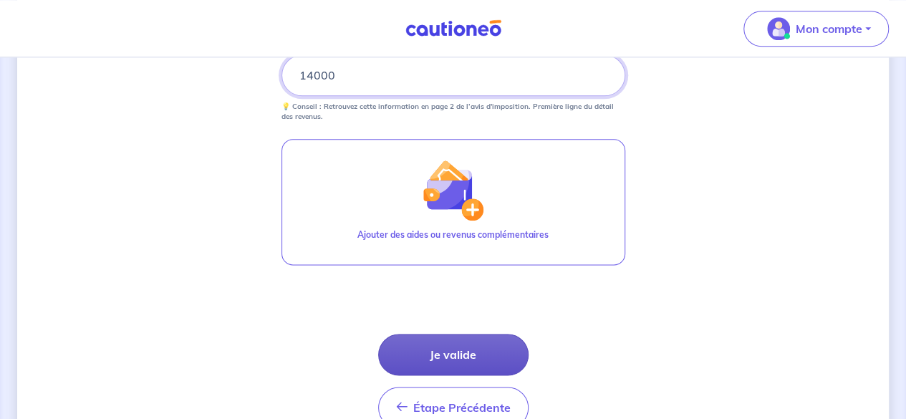
type input "14000"
click at [419, 351] on button "Je valide" at bounding box center [453, 355] width 150 height 42
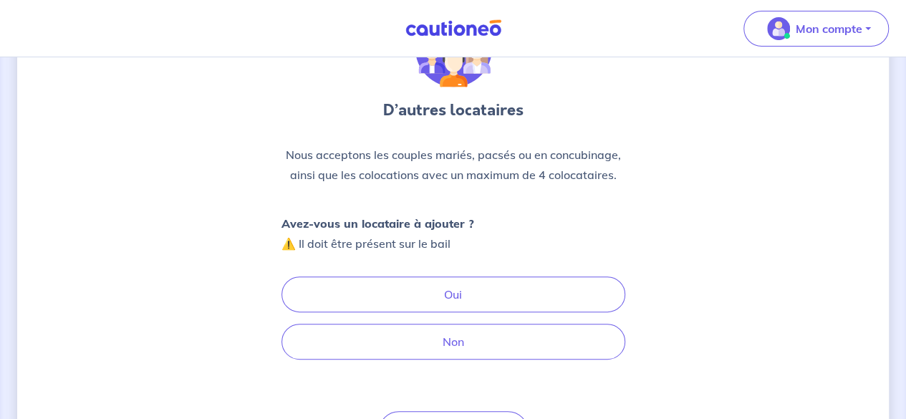
scroll to position [115, 0]
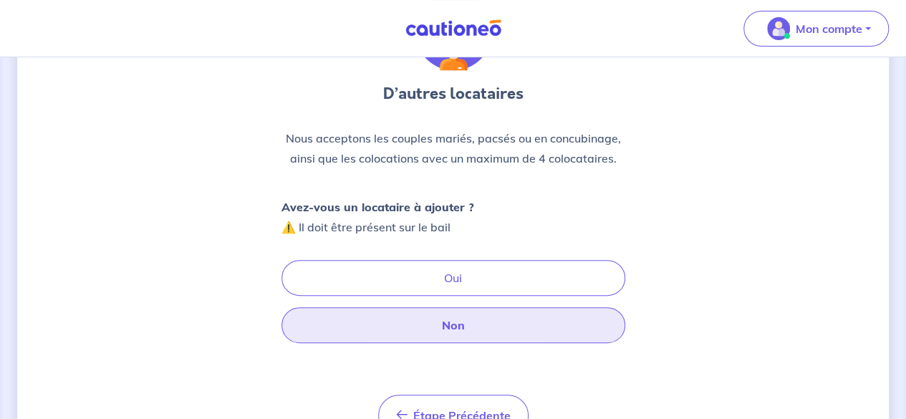
click at [434, 319] on button "Non" at bounding box center [453, 325] width 344 height 36
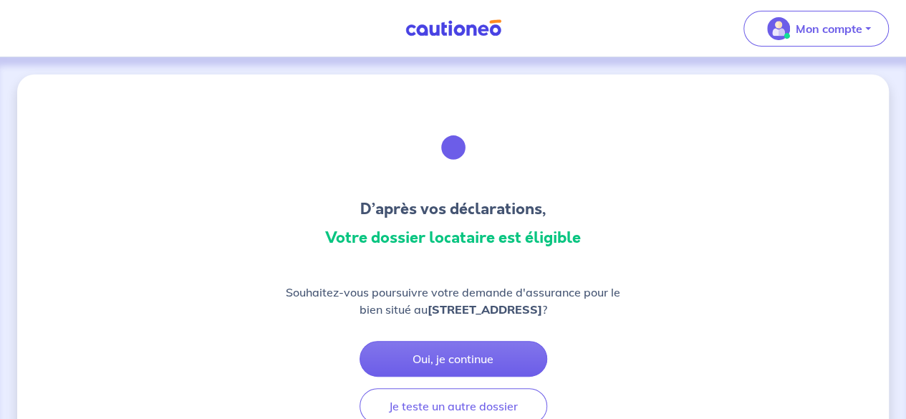
scroll to position [44, 0]
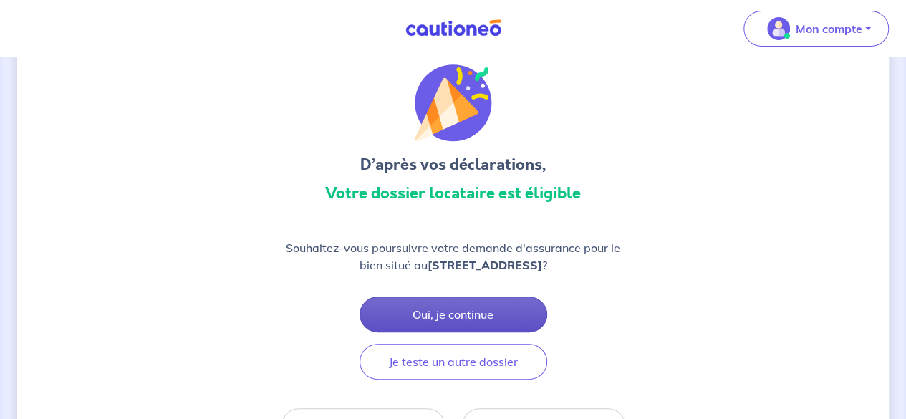
click at [458, 319] on button "Oui, je continue" at bounding box center [454, 314] width 188 height 36
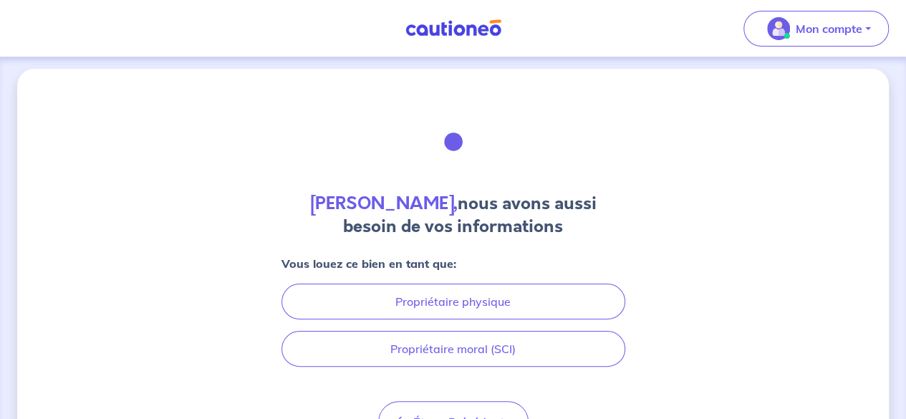
scroll to position [7, 0]
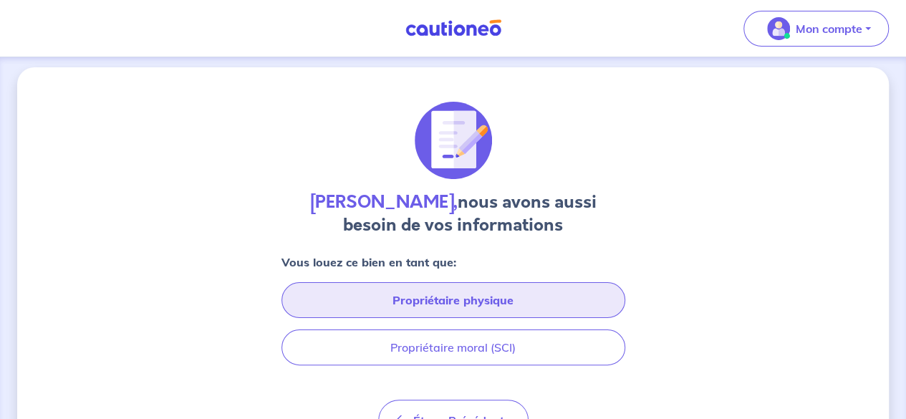
click at [428, 298] on button "Propriétaire physique" at bounding box center [453, 300] width 344 height 36
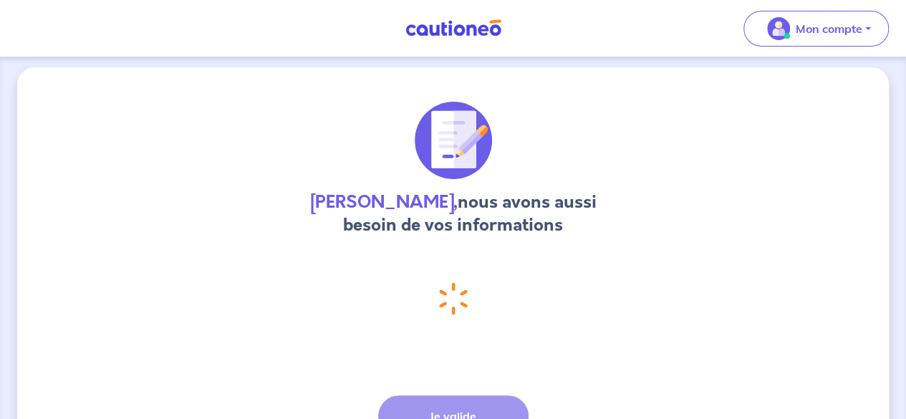
select select "FR"
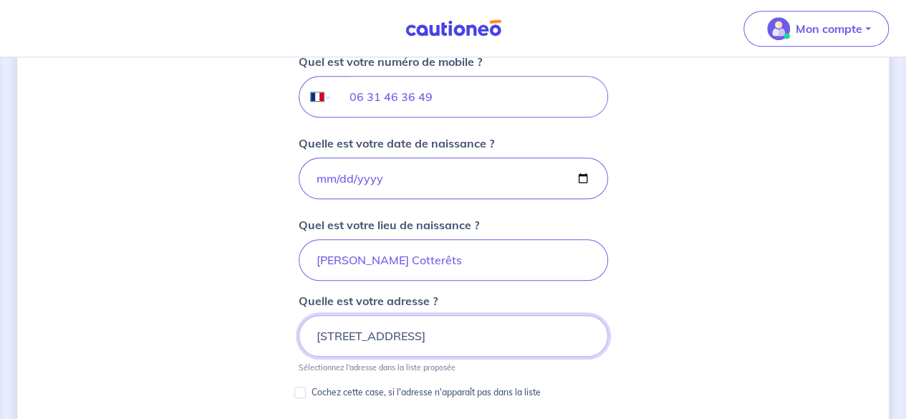
scroll to position [708, 0]
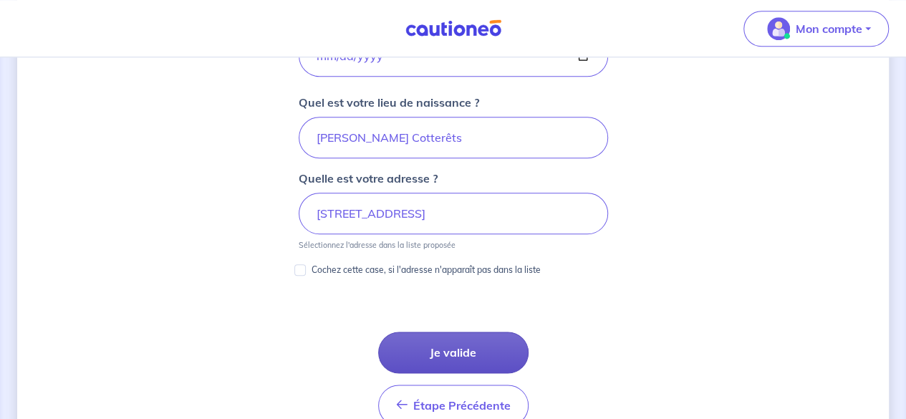
click at [447, 350] on button "Je valide" at bounding box center [453, 353] width 150 height 42
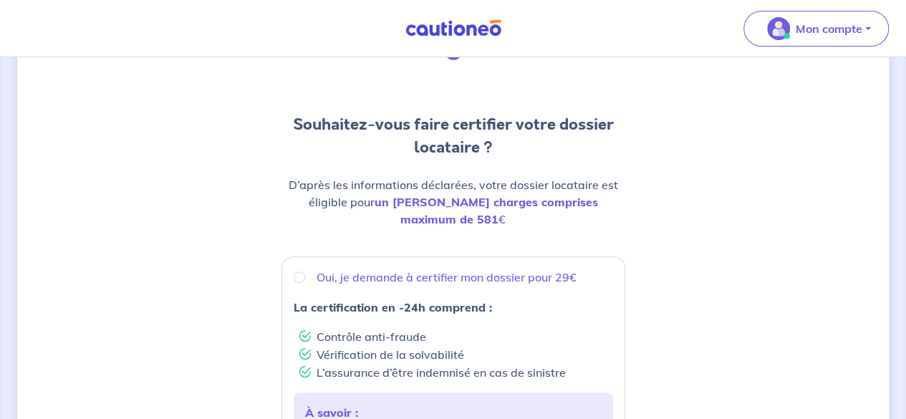
scroll to position [72, 0]
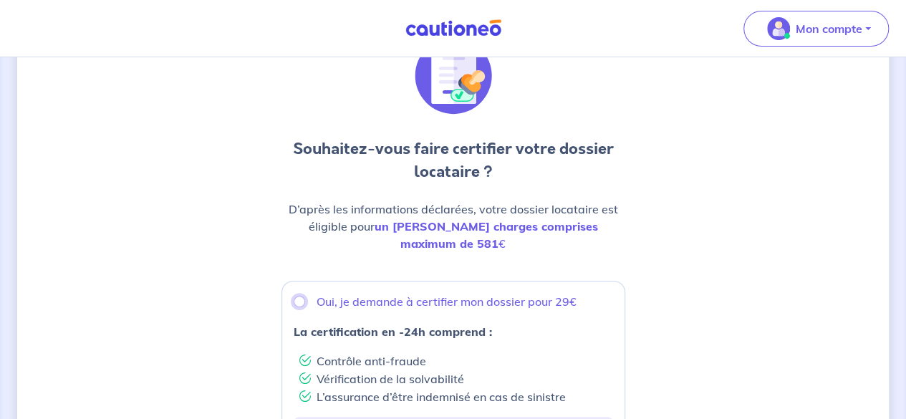
click at [304, 296] on input "Oui, je demande à certifier mon dossier pour 29€" at bounding box center [299, 301] width 11 height 11
radio input "true"
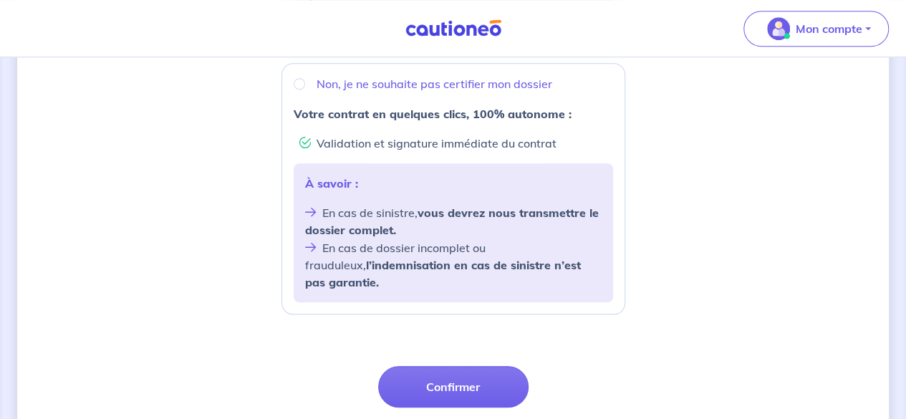
scroll to position [645, 0]
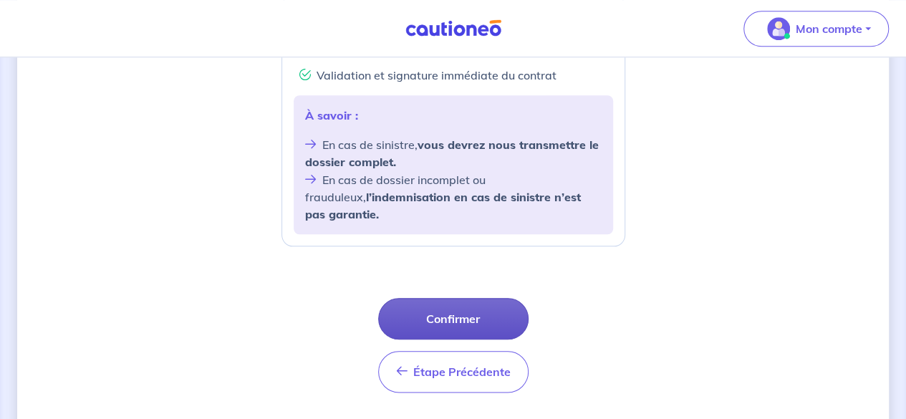
click at [425, 298] on button "Confirmer" at bounding box center [453, 319] width 150 height 42
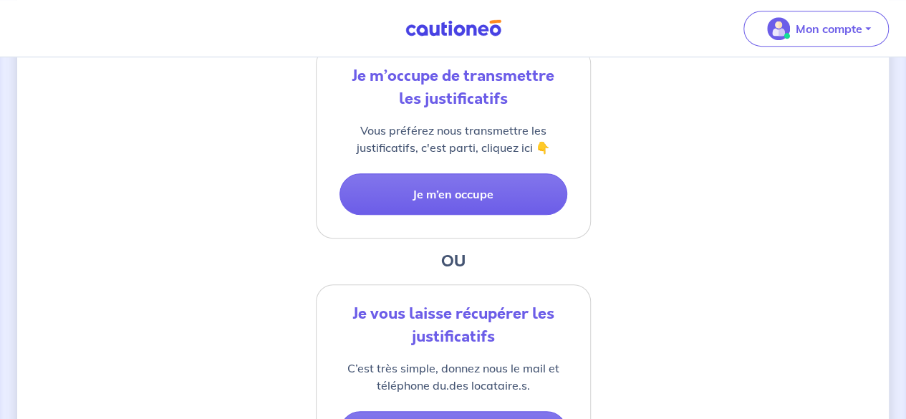
scroll to position [358, 0]
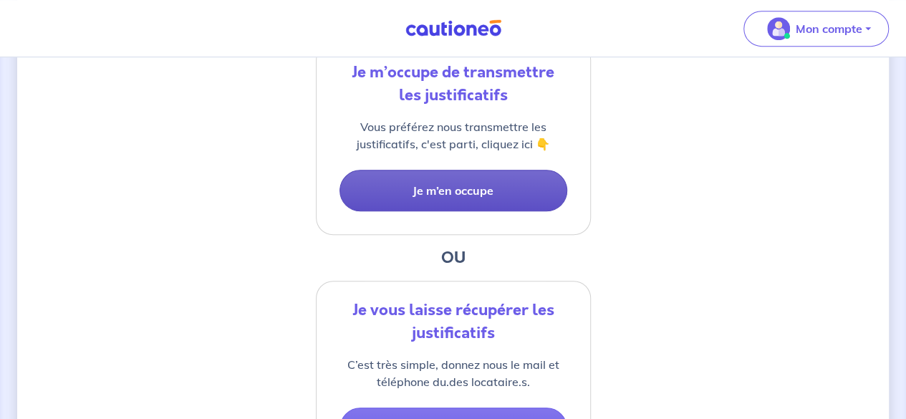
click at [410, 198] on button "Je m’en occupe" at bounding box center [453, 191] width 228 height 42
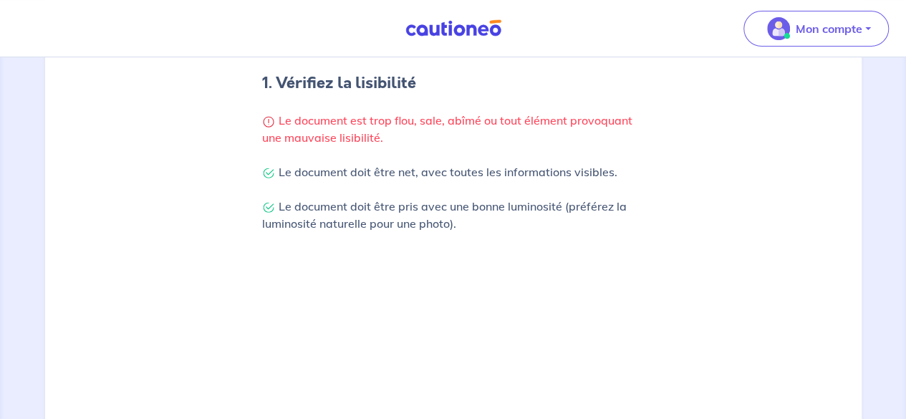
scroll to position [562, 0]
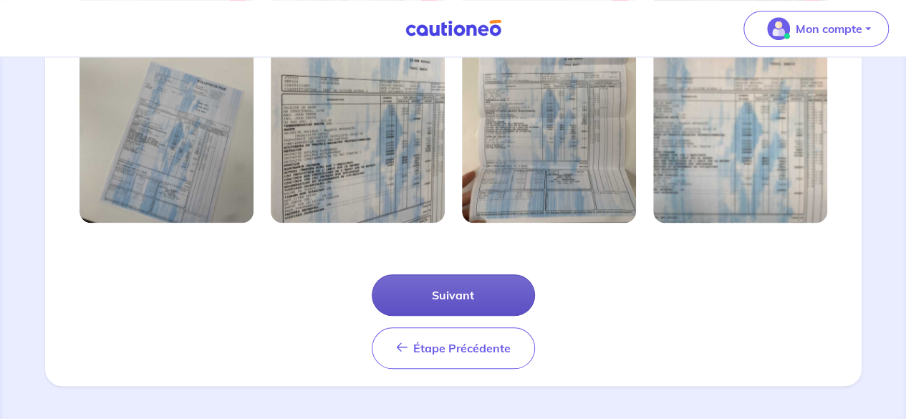
click at [441, 304] on button "Suivant" at bounding box center [453, 295] width 163 height 42
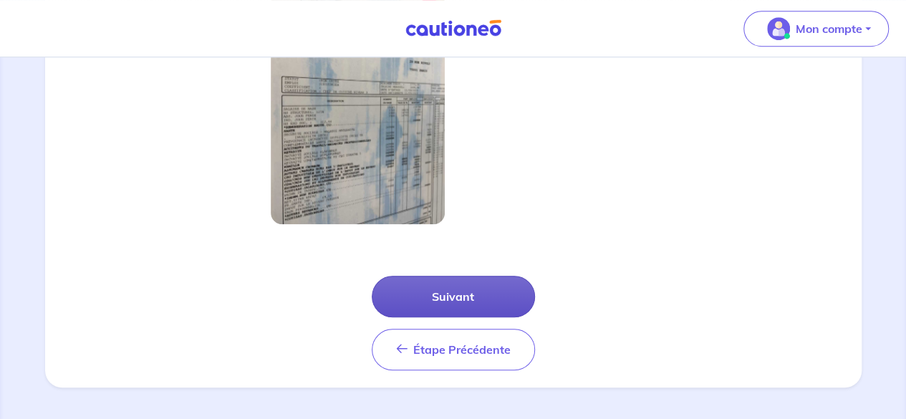
scroll to position [493, 0]
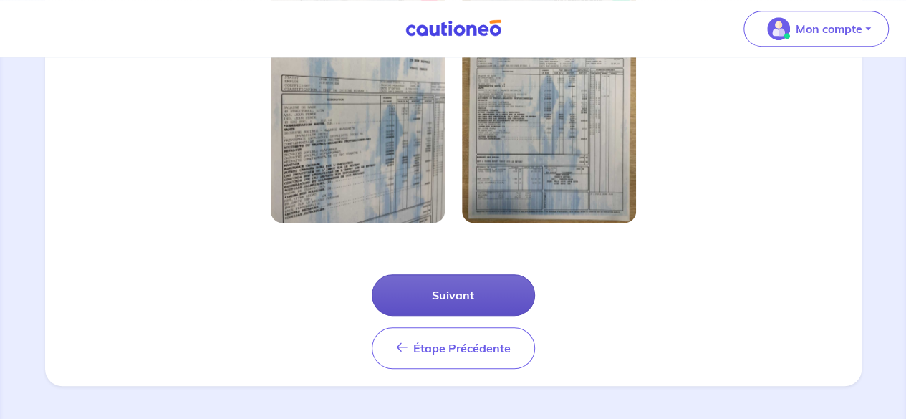
click at [415, 289] on button "Suivant" at bounding box center [453, 295] width 163 height 42
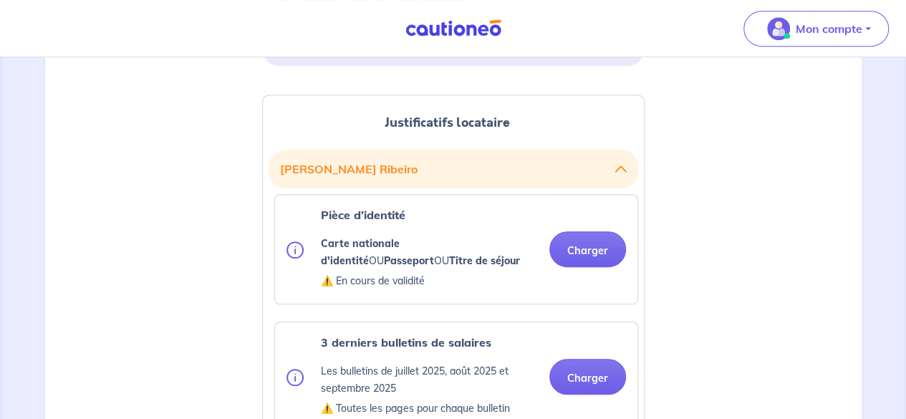
scroll to position [334, 0]
click at [572, 253] on button "Charger" at bounding box center [587, 250] width 77 height 36
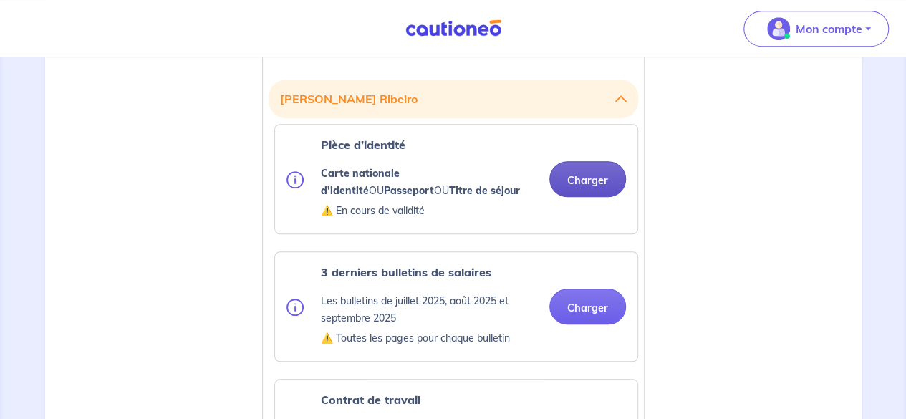
scroll to position [406, 0]
click at [586, 177] on button "Charger" at bounding box center [587, 178] width 77 height 36
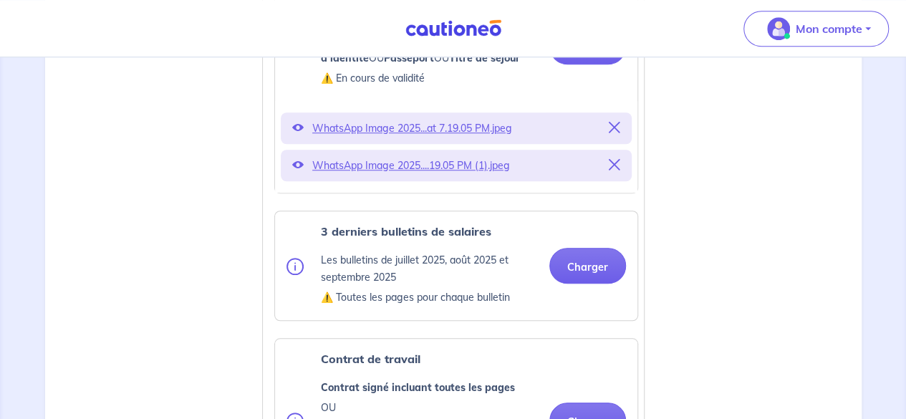
scroll to position [532, 0]
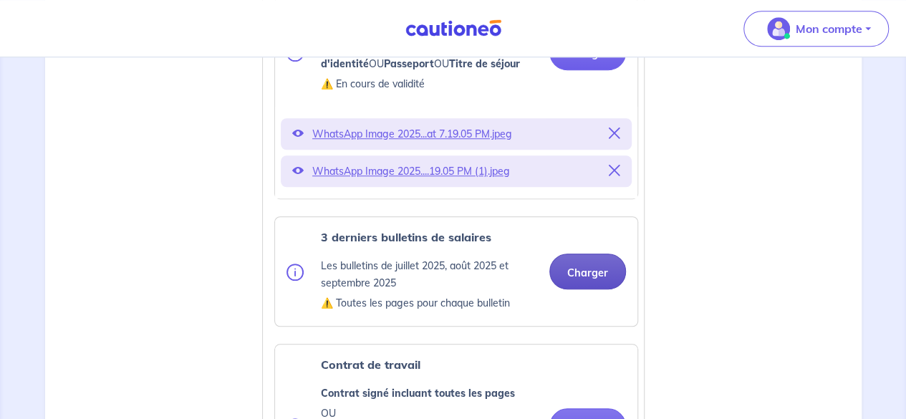
click at [561, 270] on button "Charger" at bounding box center [587, 272] width 77 height 36
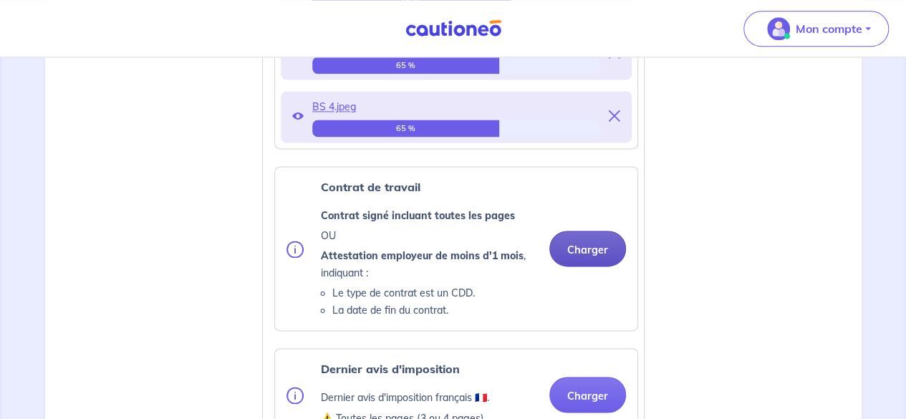
scroll to position [922, 0]
click at [587, 249] on button "Charger" at bounding box center [587, 249] width 77 height 36
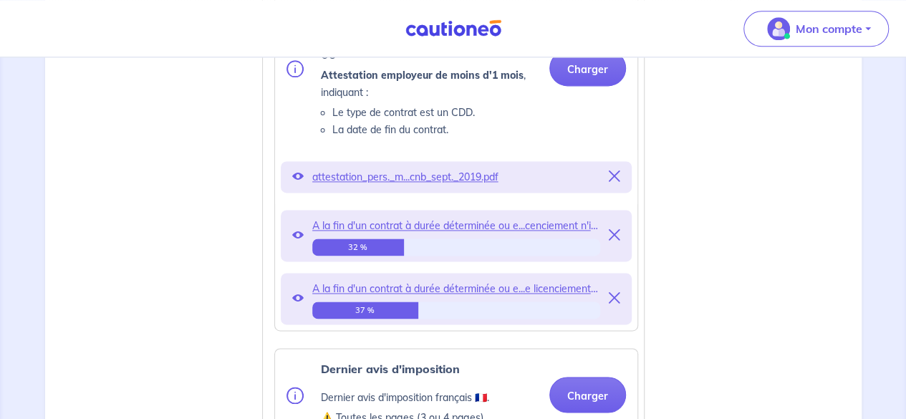
scroll to position [935, 0]
